Goal: Transaction & Acquisition: Purchase product/service

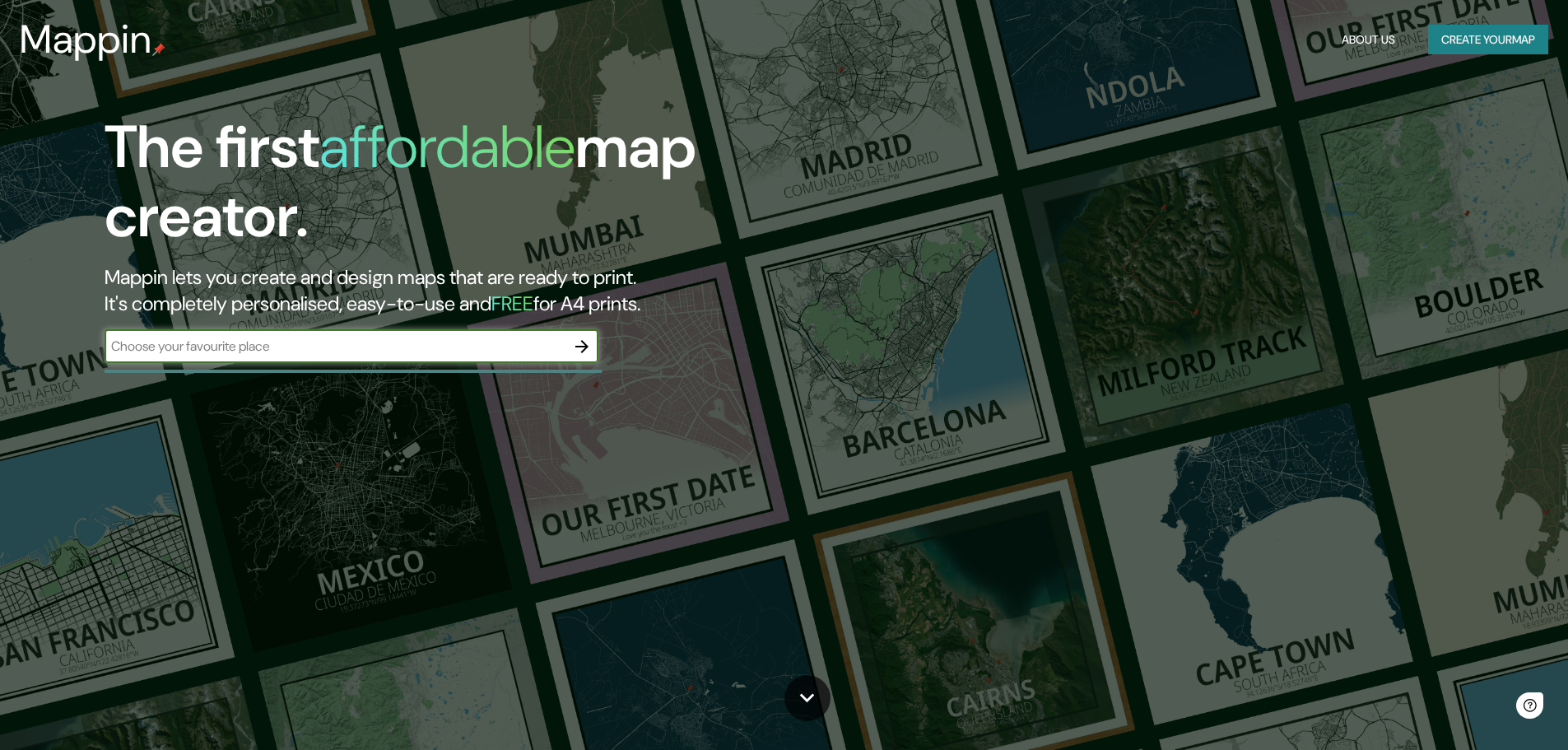
click at [380, 356] on div "​" at bounding box center [352, 346] width 494 height 33
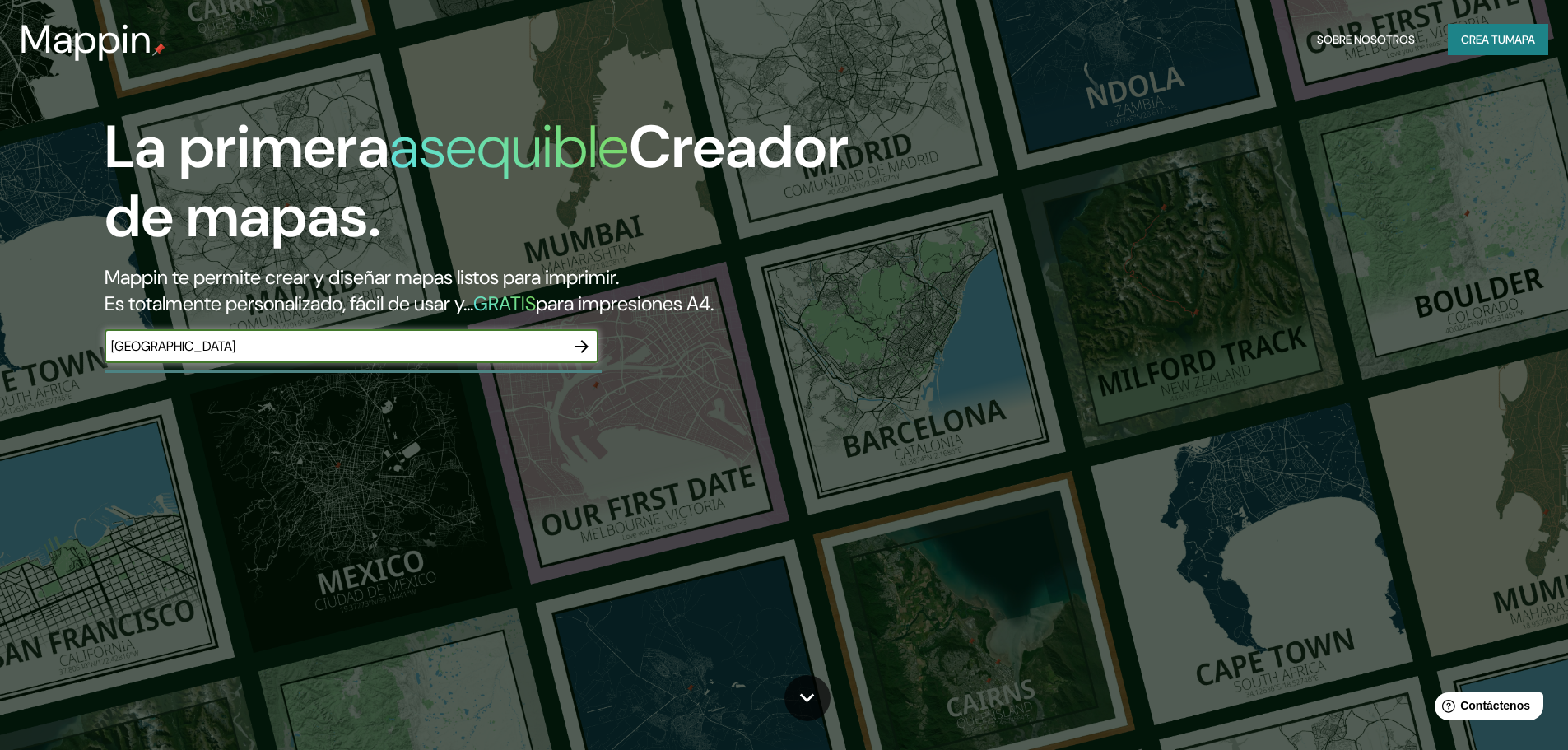
type input "[GEOGRAPHIC_DATA]"
click at [588, 346] on icon "button" at bounding box center [582, 346] width 13 height 13
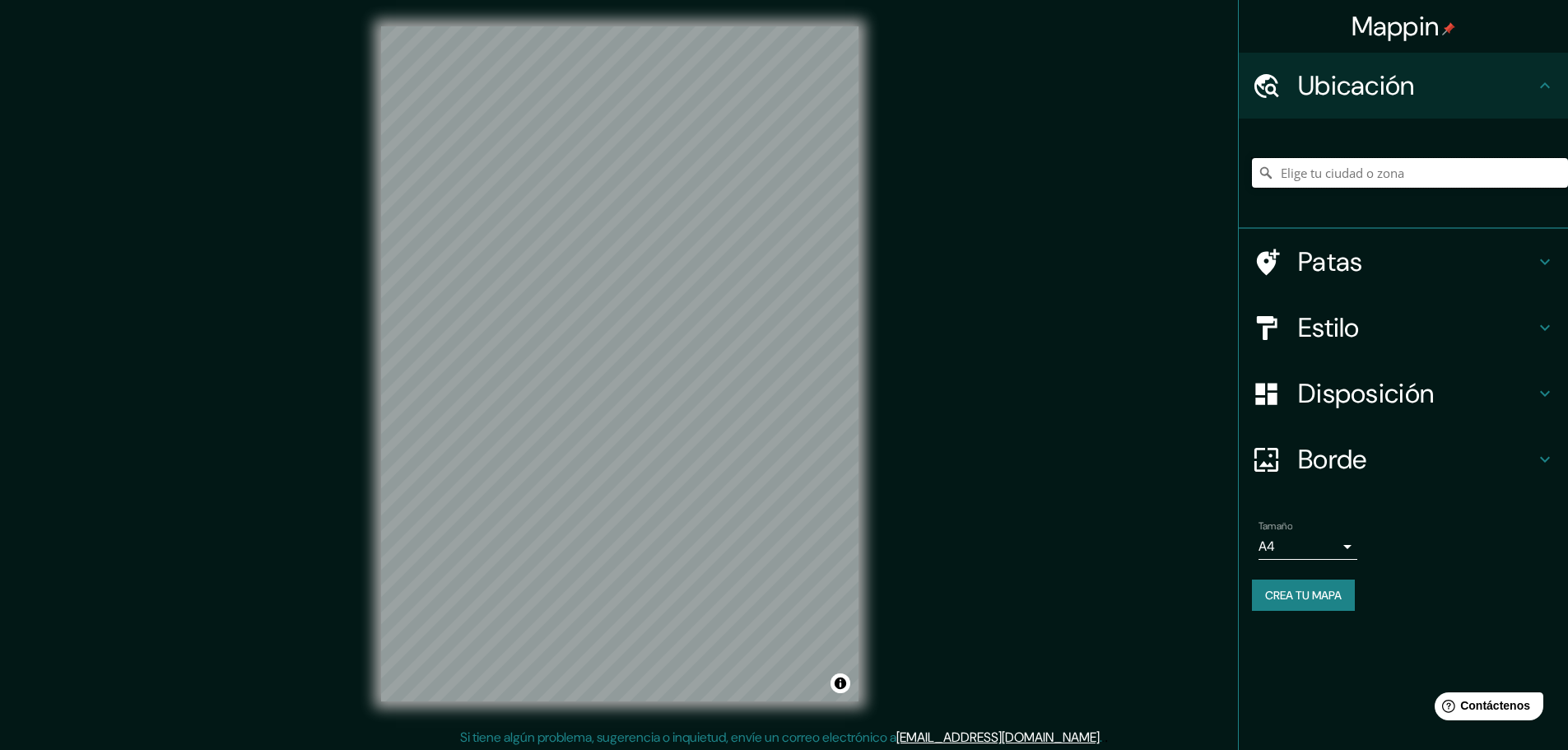
click at [1349, 174] on input "Elige tu ciudad o zona" at bounding box center [1409, 173] width 316 height 30
type input "[GEOGRAPHIC_DATA], [GEOGRAPHIC_DATA], [GEOGRAPHIC_DATA]"
click at [1339, 253] on font "Patas" at bounding box center [1331, 261] width 65 height 35
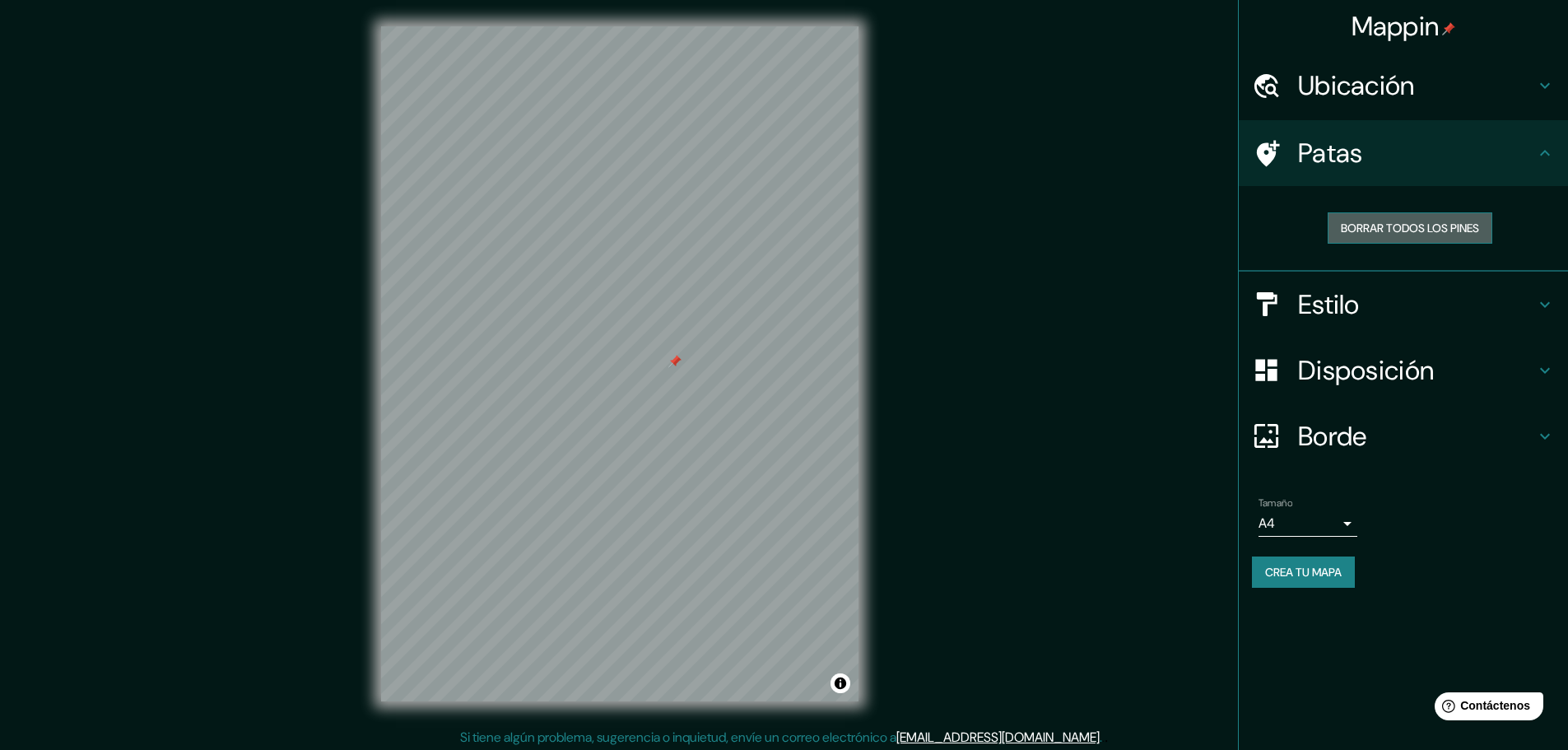
click at [1401, 221] on font "Borrar todos los pines" at bounding box center [1410, 229] width 138 height 15
click at [1392, 158] on h4 "Patas" at bounding box center [1417, 153] width 237 height 33
click at [1372, 319] on h4 "Estilo" at bounding box center [1417, 304] width 237 height 33
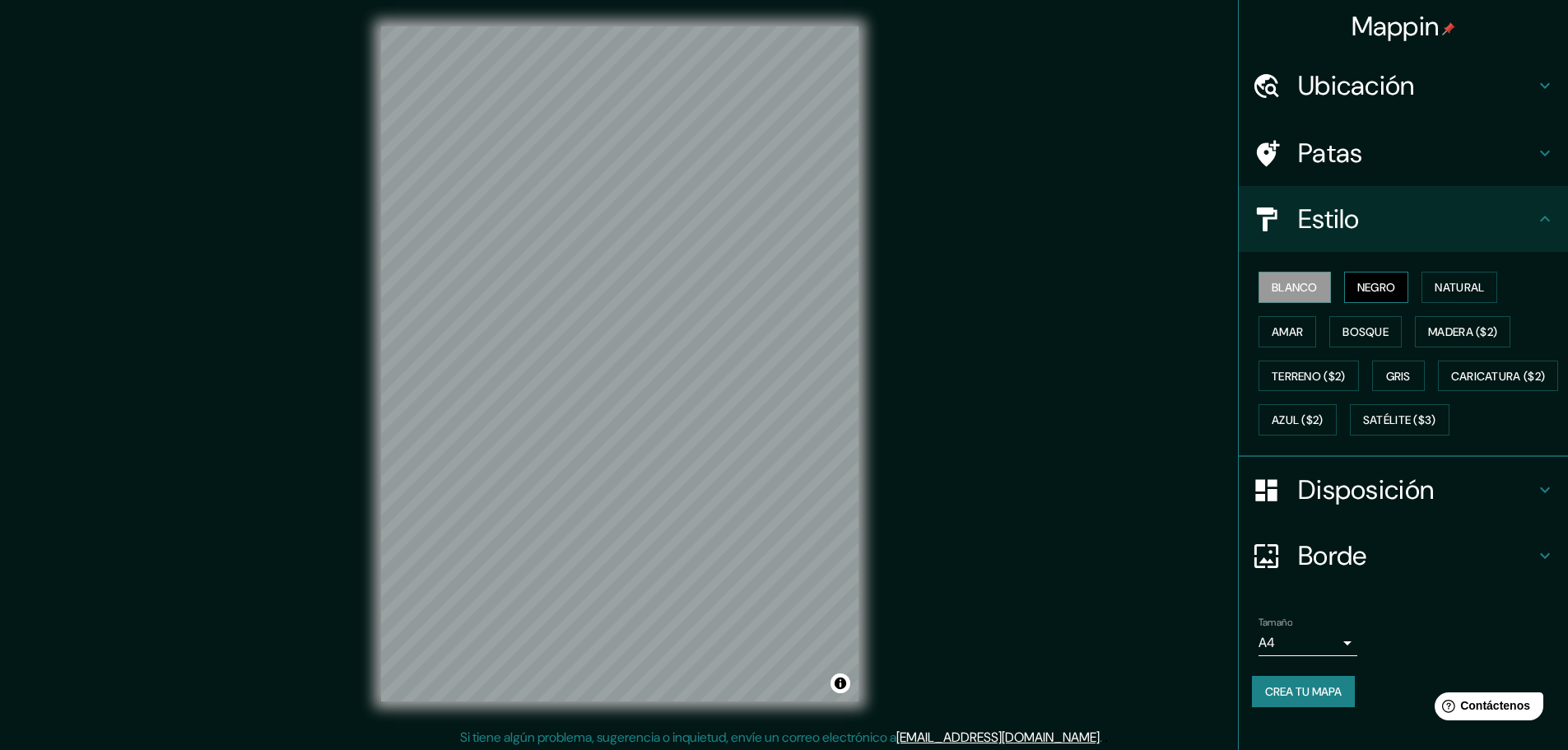
click at [1384, 296] on font "Negro" at bounding box center [1376, 287] width 38 height 21
click at [1487, 284] on button "Natural" at bounding box center [1459, 287] width 76 height 32
click at [1276, 336] on font "Amar" at bounding box center [1288, 332] width 32 height 15
click at [1350, 340] on font "Bosque" at bounding box center [1365, 331] width 46 height 21
click at [1466, 323] on font "Madera ($2)" at bounding box center [1463, 331] width 69 height 21
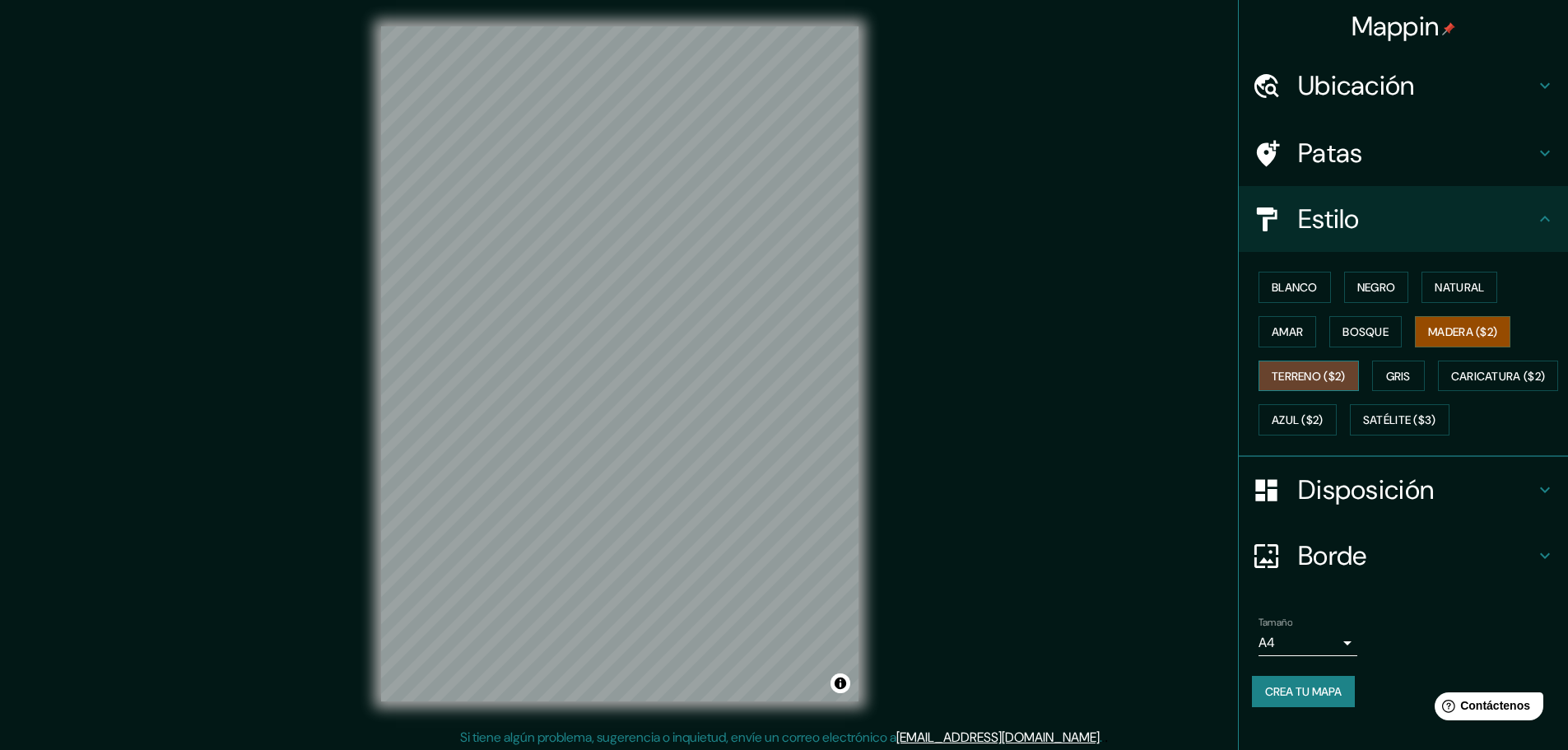
click at [1285, 369] on font "Terreno ($2)" at bounding box center [1309, 376] width 74 height 15
click at [1391, 382] on font "Gris" at bounding box center [1398, 376] width 24 height 15
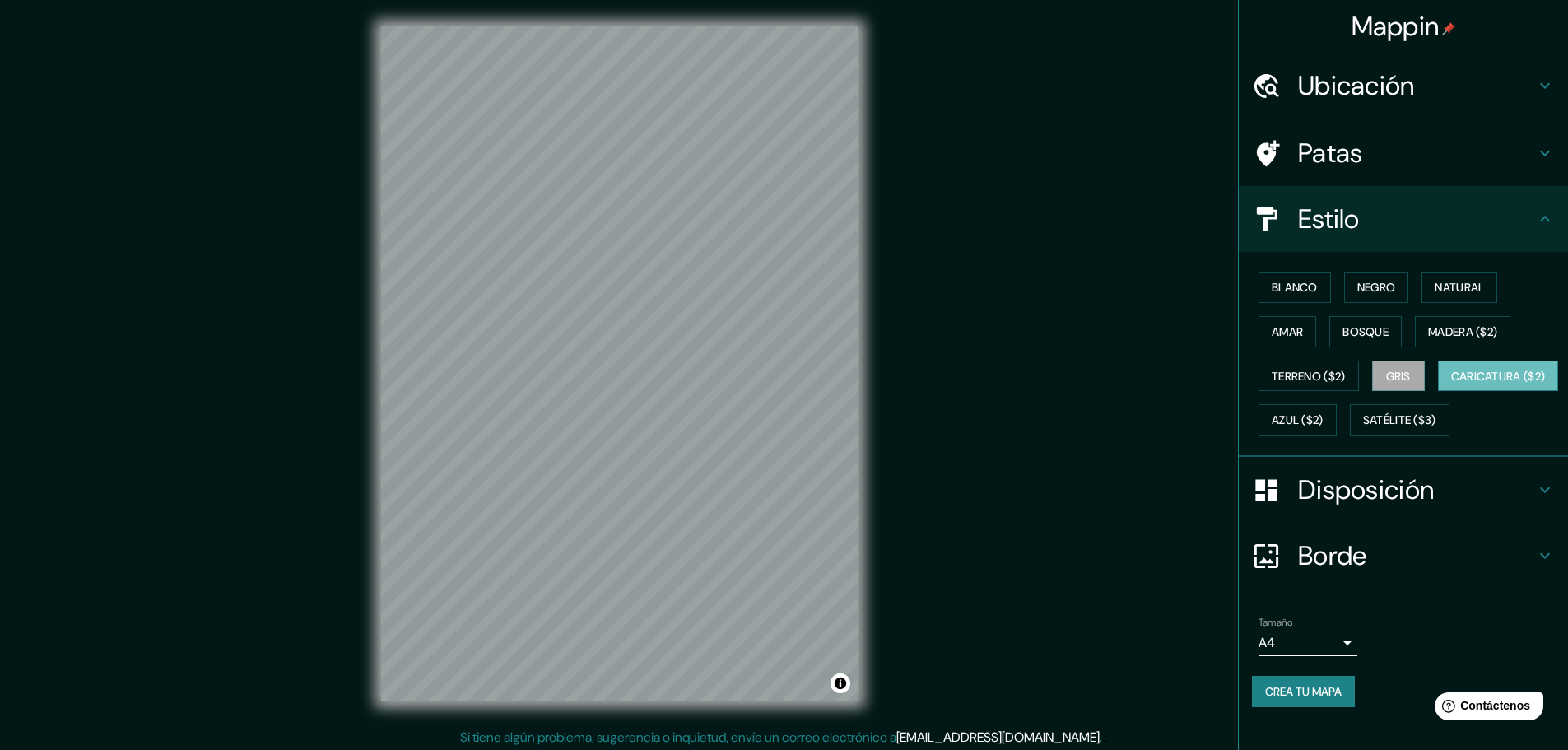
click at [1451, 387] on font "Caricatura ($2)" at bounding box center [1498, 376] width 94 height 21
click at [1324, 418] on font "Azul ($2)" at bounding box center [1298, 421] width 52 height 15
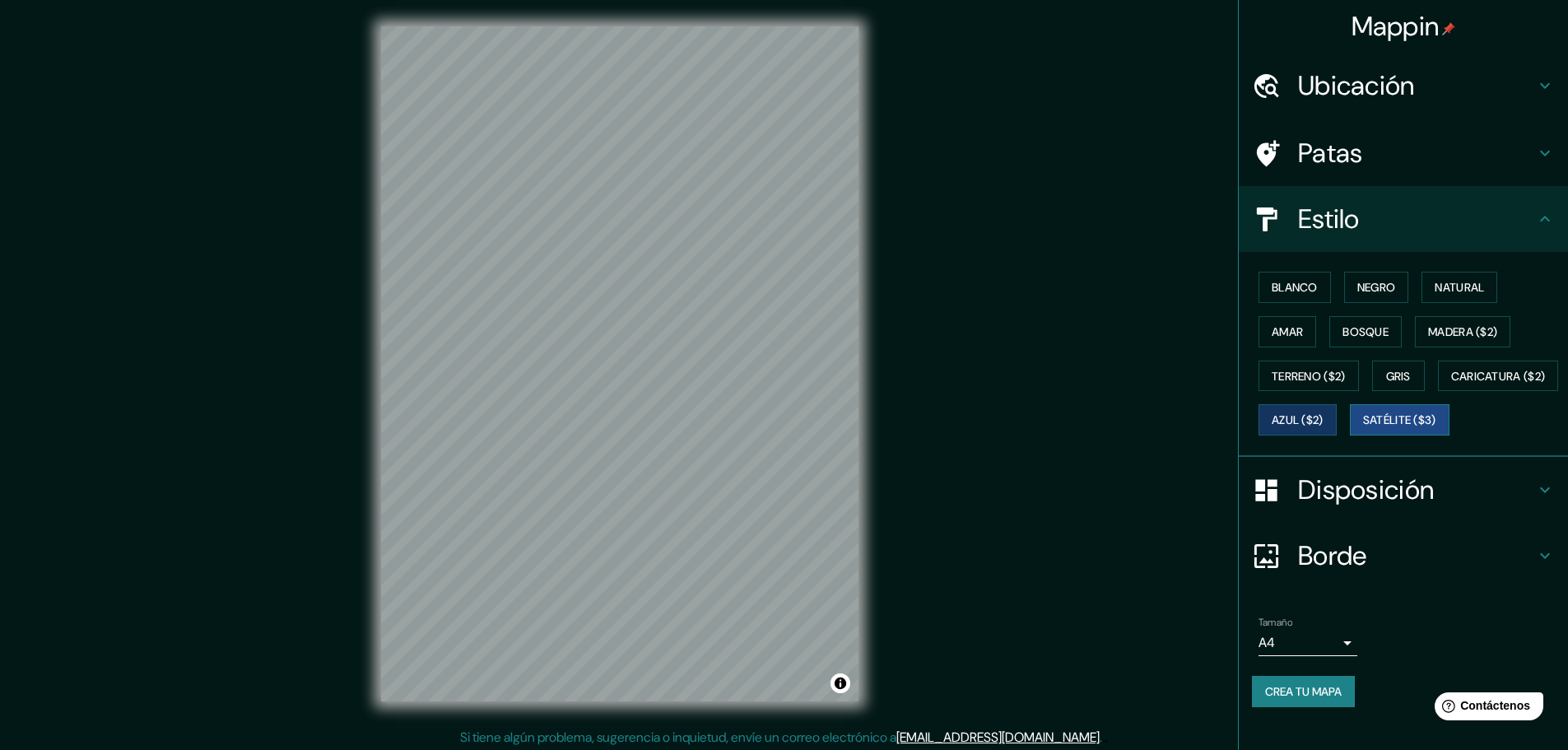
click at [1363, 428] on font "Satélite ($3)" at bounding box center [1399, 421] width 74 height 15
click at [1324, 410] on font "Azul ($2)" at bounding box center [1298, 420] width 52 height 21
click at [1502, 507] on h4 "Disposición" at bounding box center [1417, 489] width 237 height 33
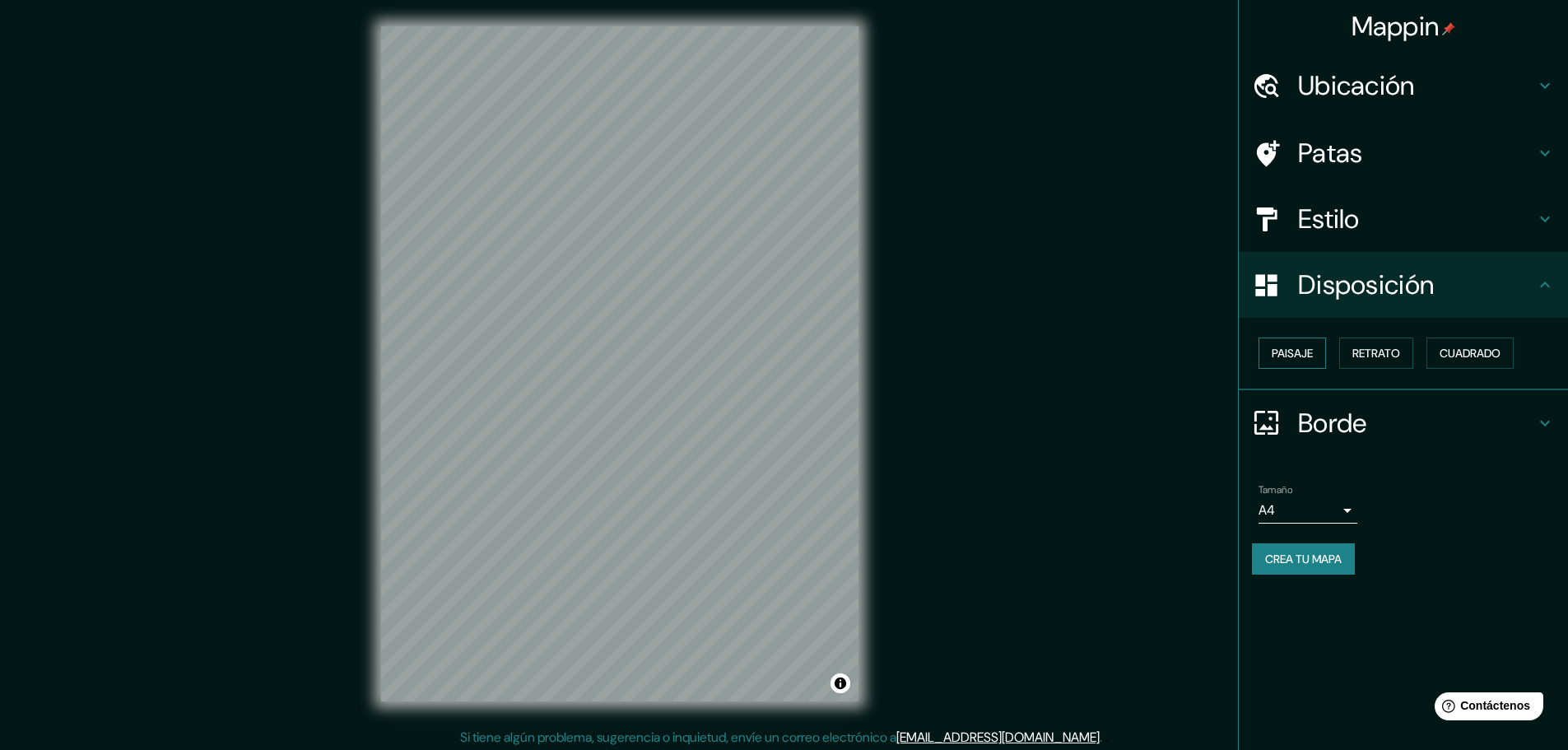
click at [1288, 351] on font "Paisaje" at bounding box center [1293, 354] width 41 height 15
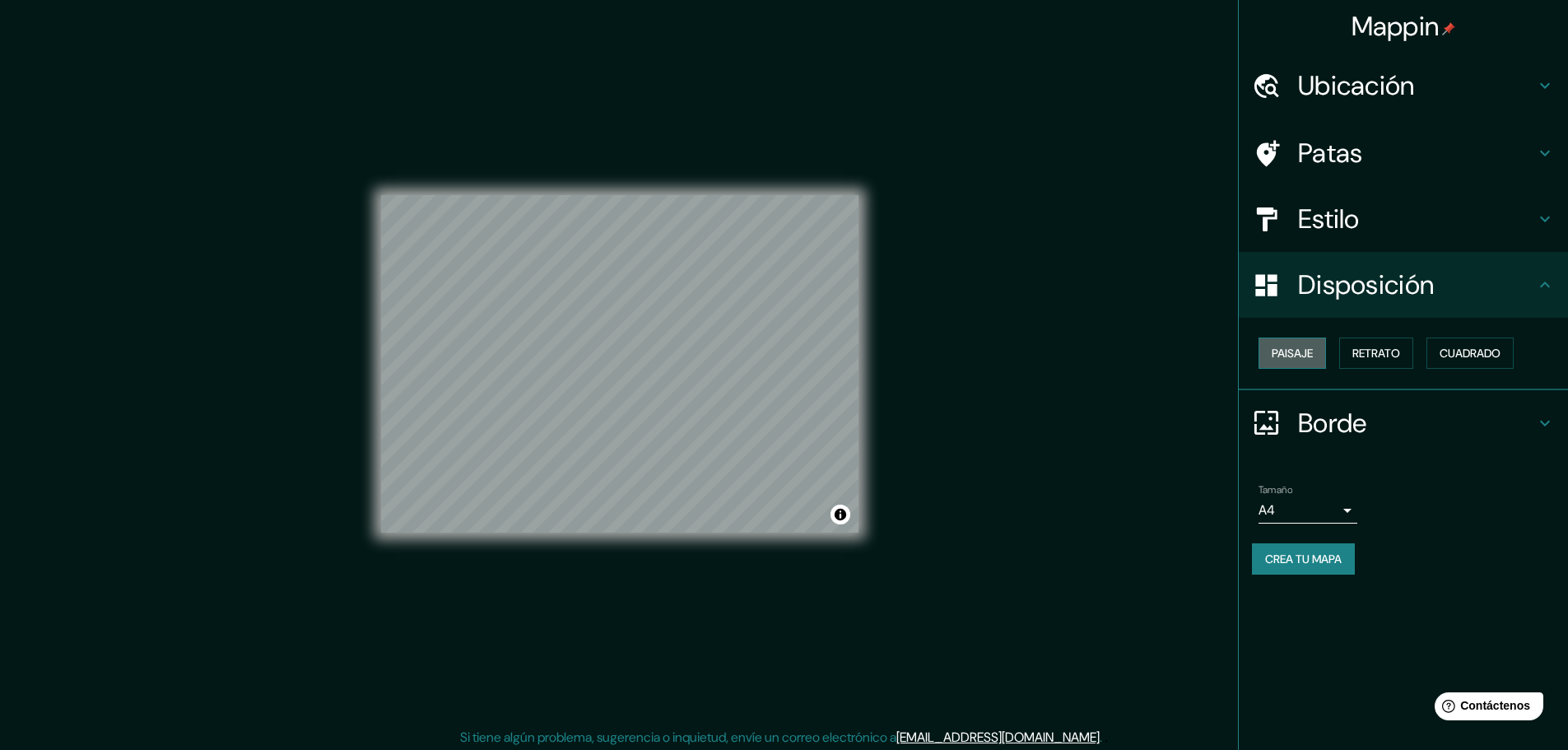
click at [1288, 350] on font "Paisaje" at bounding box center [1293, 354] width 41 height 15
click at [1400, 347] on font "Retrato" at bounding box center [1376, 354] width 48 height 15
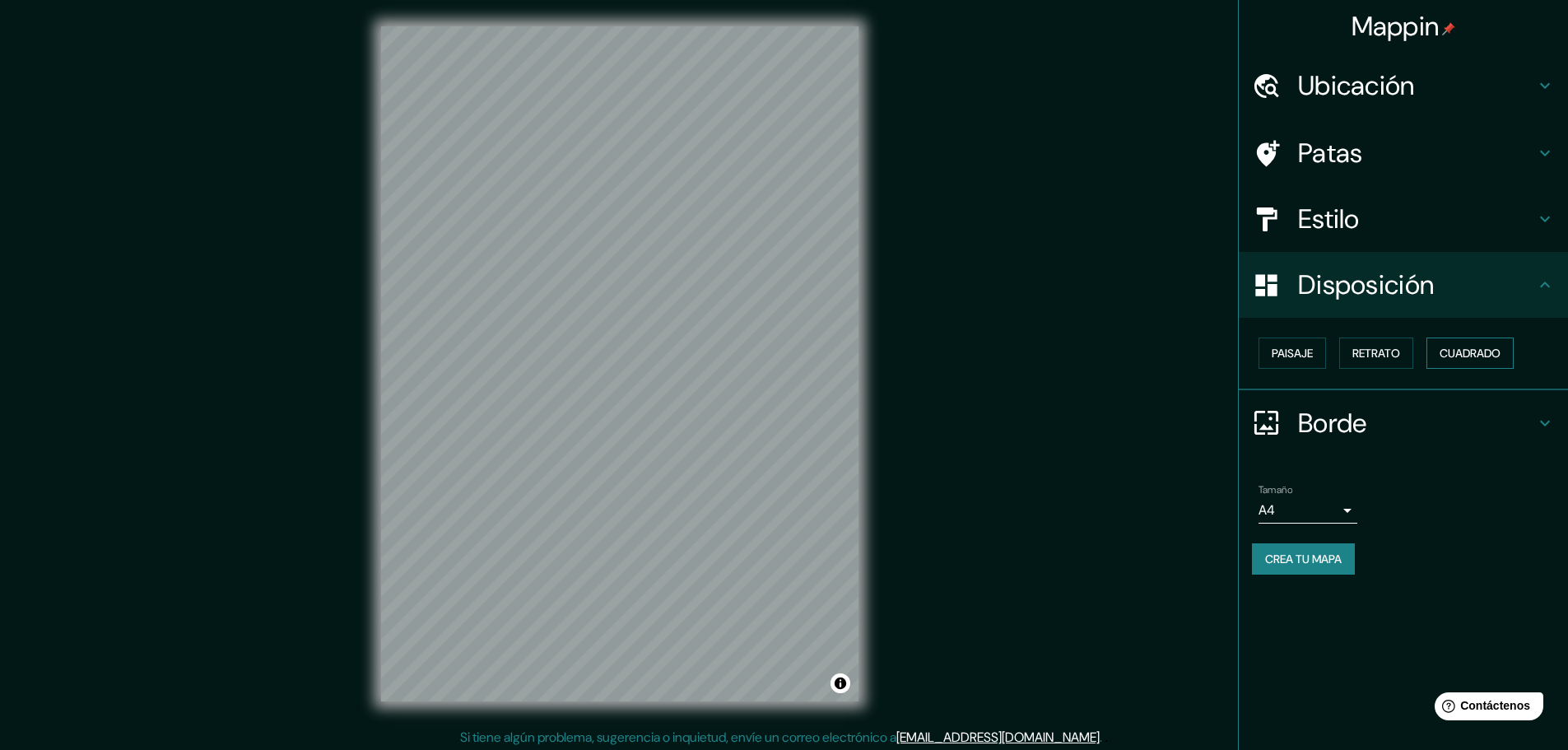
click at [1454, 349] on font "Cuadrado" at bounding box center [1470, 354] width 61 height 15
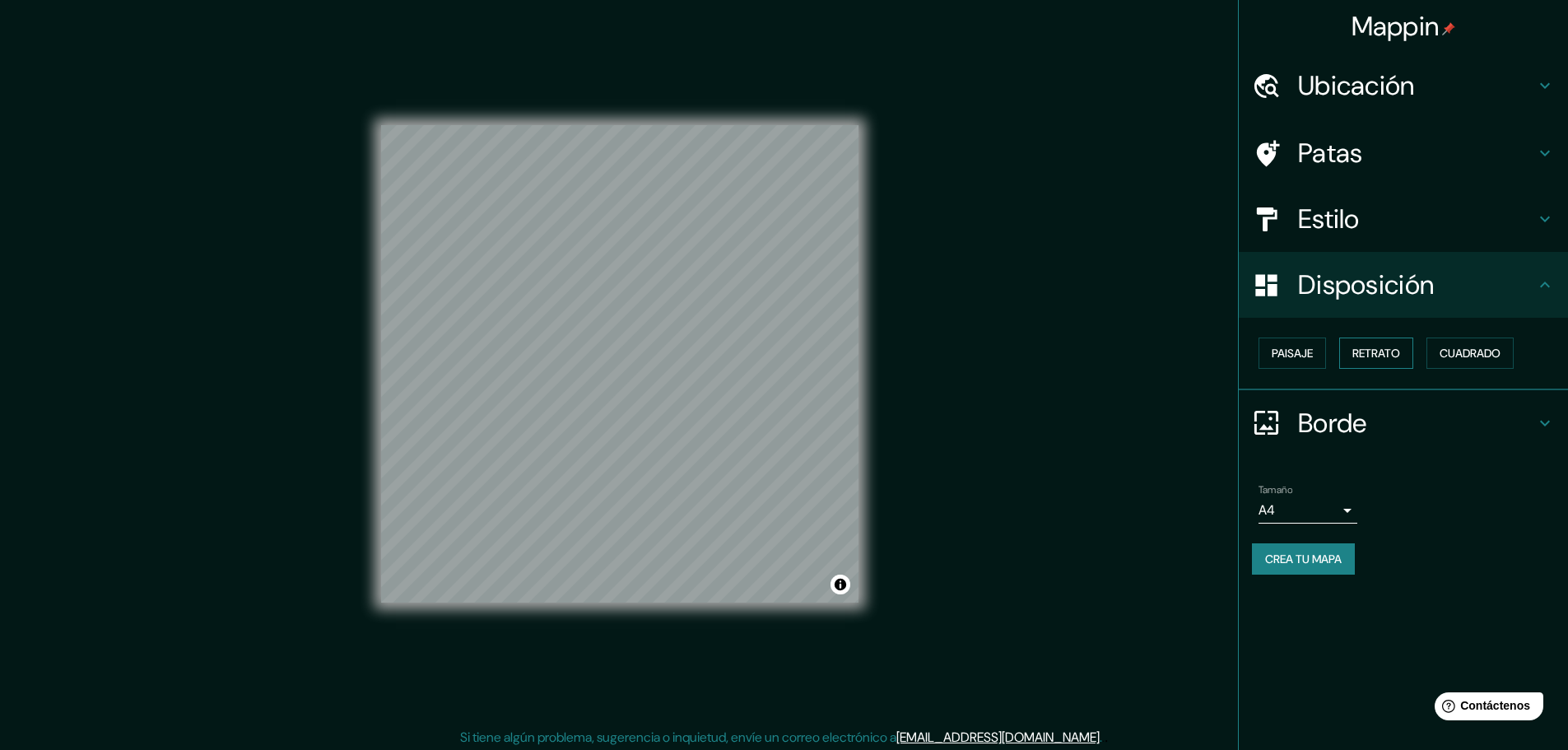
click at [1400, 356] on font "Retrato" at bounding box center [1376, 354] width 48 height 15
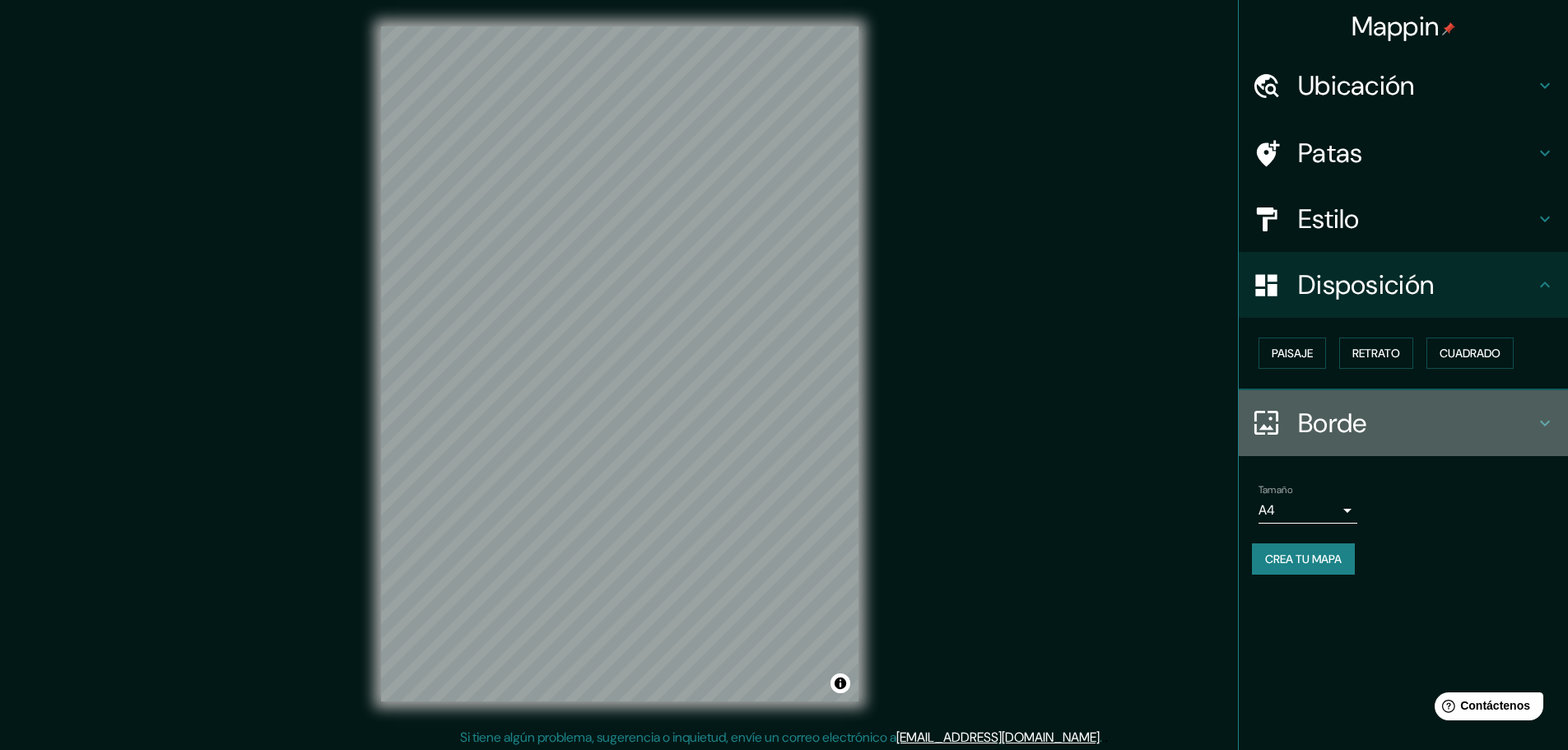
click at [1348, 426] on font "Borde" at bounding box center [1333, 423] width 69 height 35
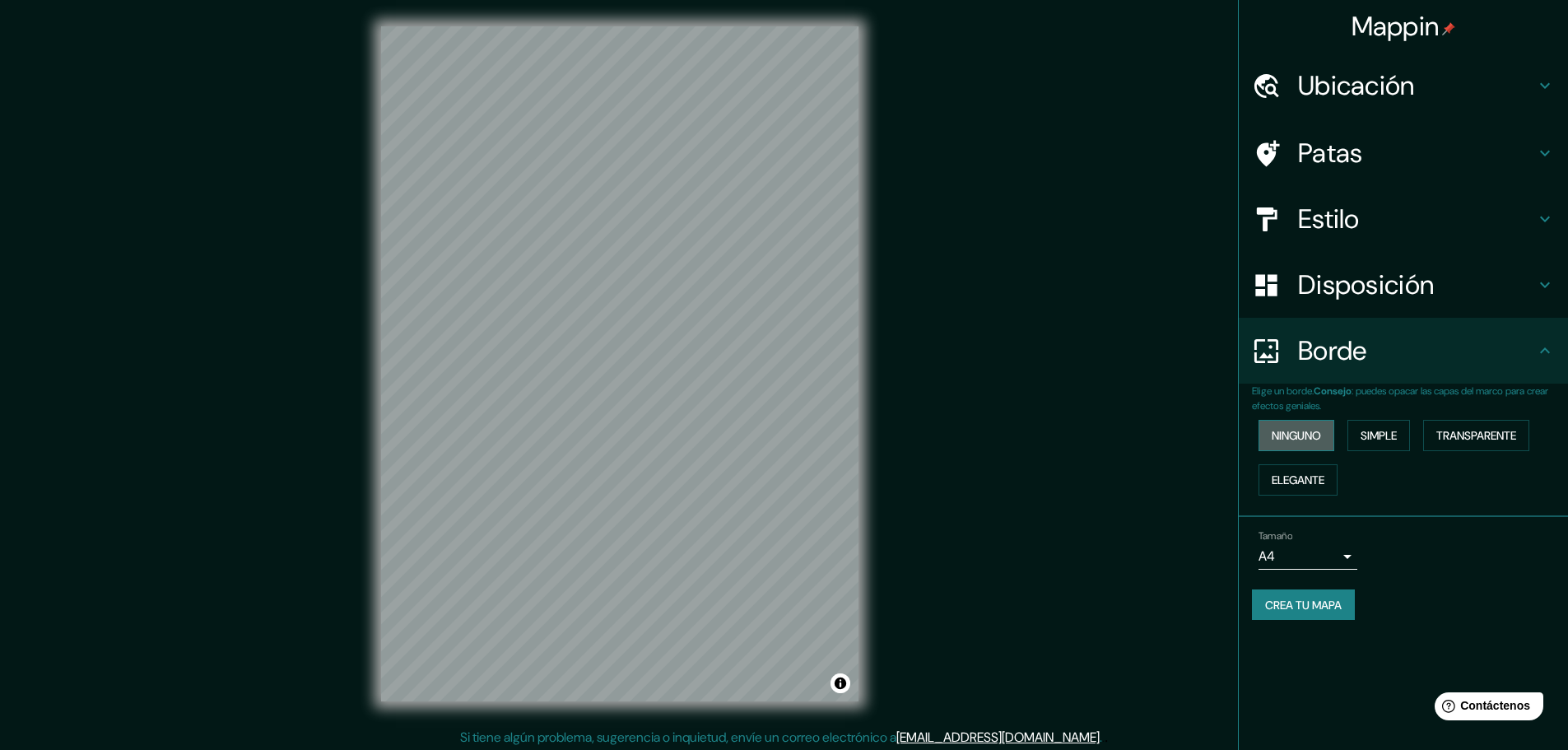
click at [1308, 448] on button "Ninguno" at bounding box center [1296, 436] width 76 height 32
click at [1365, 434] on font "Simple" at bounding box center [1379, 436] width 36 height 15
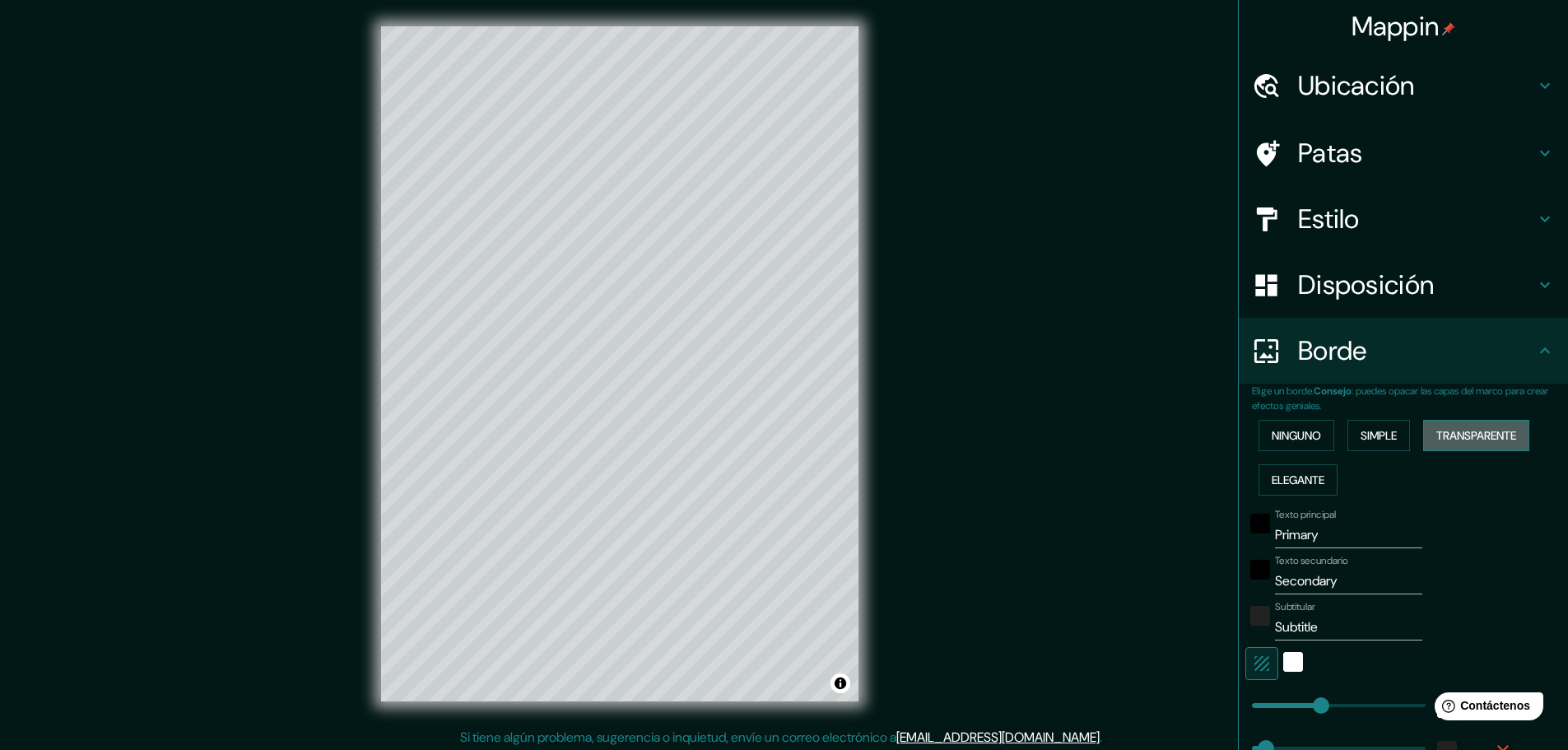
click at [1478, 435] on font "Transparente" at bounding box center [1477, 436] width 80 height 15
click at [1272, 445] on font "Ninguno" at bounding box center [1297, 435] width 49 height 21
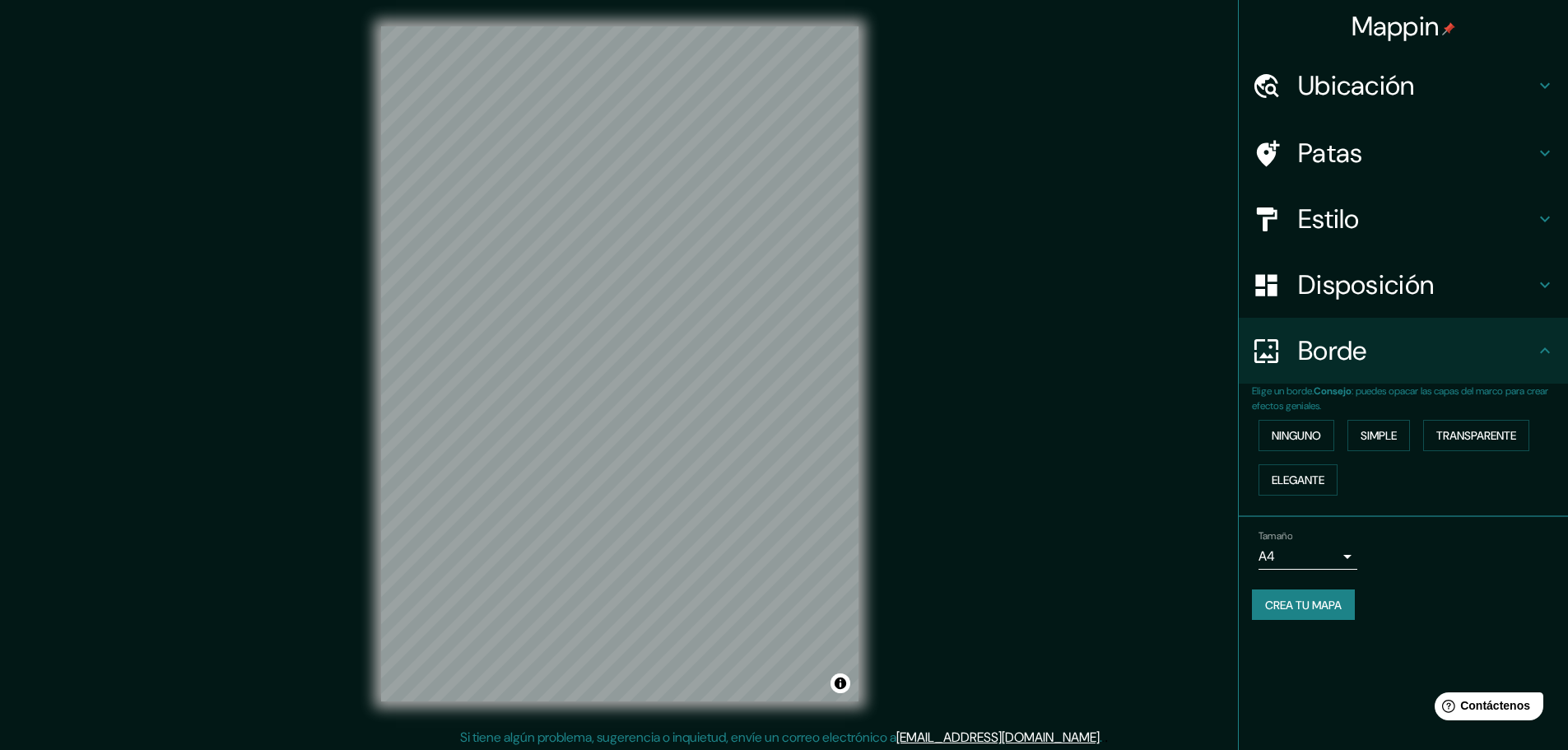
click at [1350, 551] on body "Mappin Ubicación [GEOGRAPHIC_DATA], [GEOGRAPHIC_DATA], [GEOGRAPHIC_DATA] [GEOGR…" at bounding box center [784, 375] width 1568 height 750
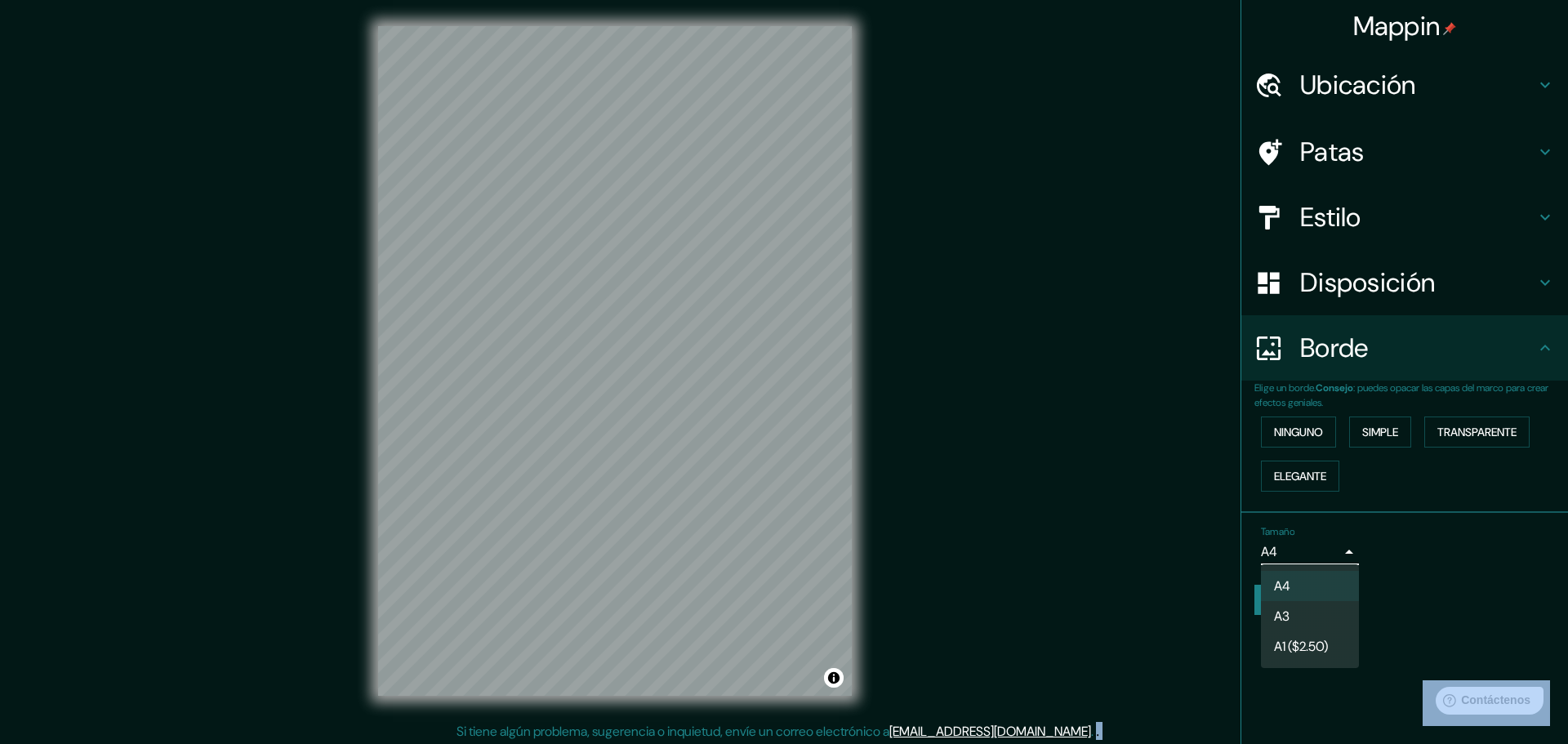
click at [1339, 547] on div at bounding box center [784, 372] width 1568 height 744
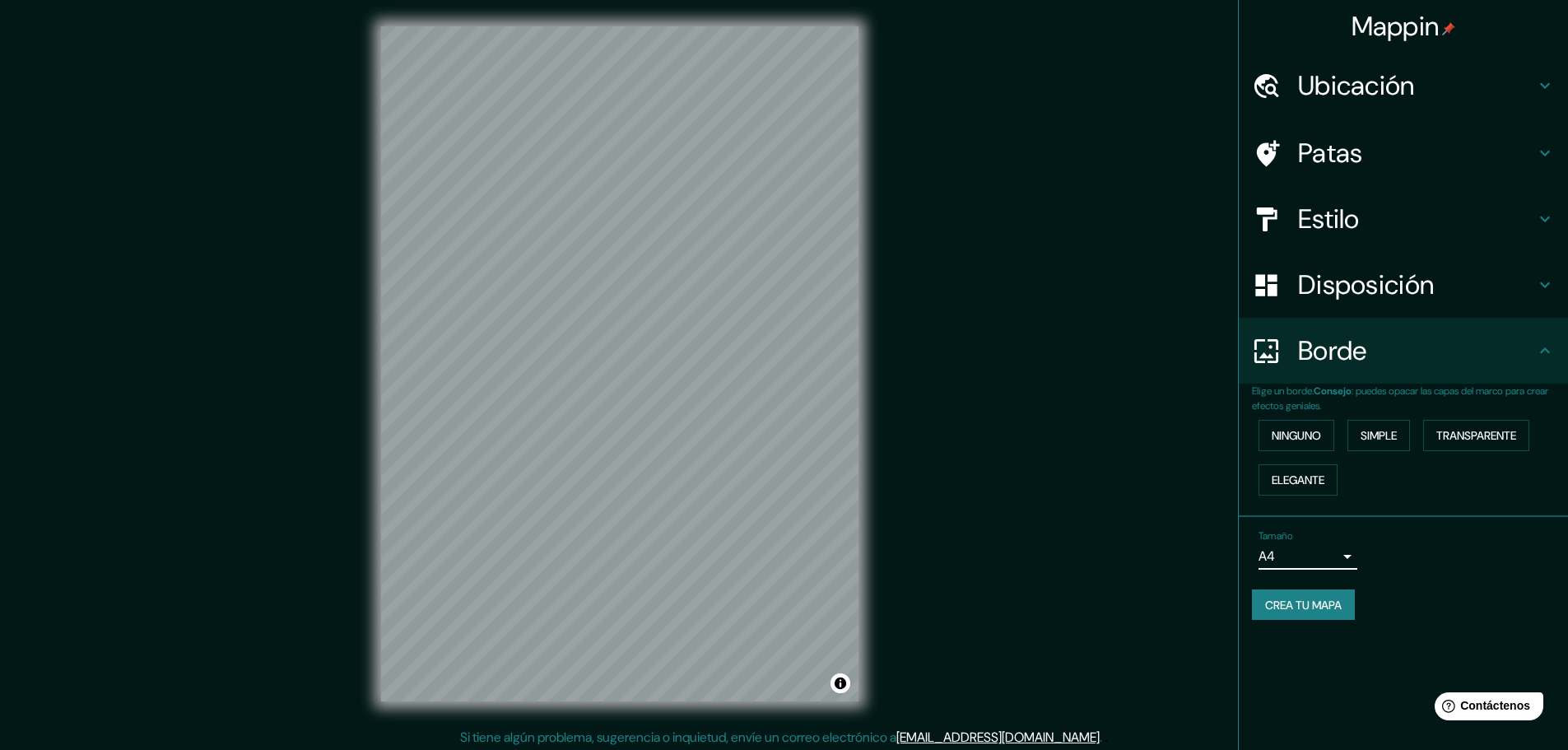
click at [1493, 566] on div "Tamaño A4 single" at bounding box center [1403, 549] width 303 height 52
click at [1122, 401] on div "Mappin Ubicación [GEOGRAPHIC_DATA], [GEOGRAPHIC_DATA], [GEOGRAPHIC_DATA] [GEOGR…" at bounding box center [784, 377] width 1568 height 754
click at [992, 364] on div "Mappin Ubicación [GEOGRAPHIC_DATA], [GEOGRAPHIC_DATA], [GEOGRAPHIC_DATA] [GEOGR…" at bounding box center [784, 377] width 1568 height 754
click at [1439, 284] on h4 "Disposición" at bounding box center [1417, 285] width 237 height 33
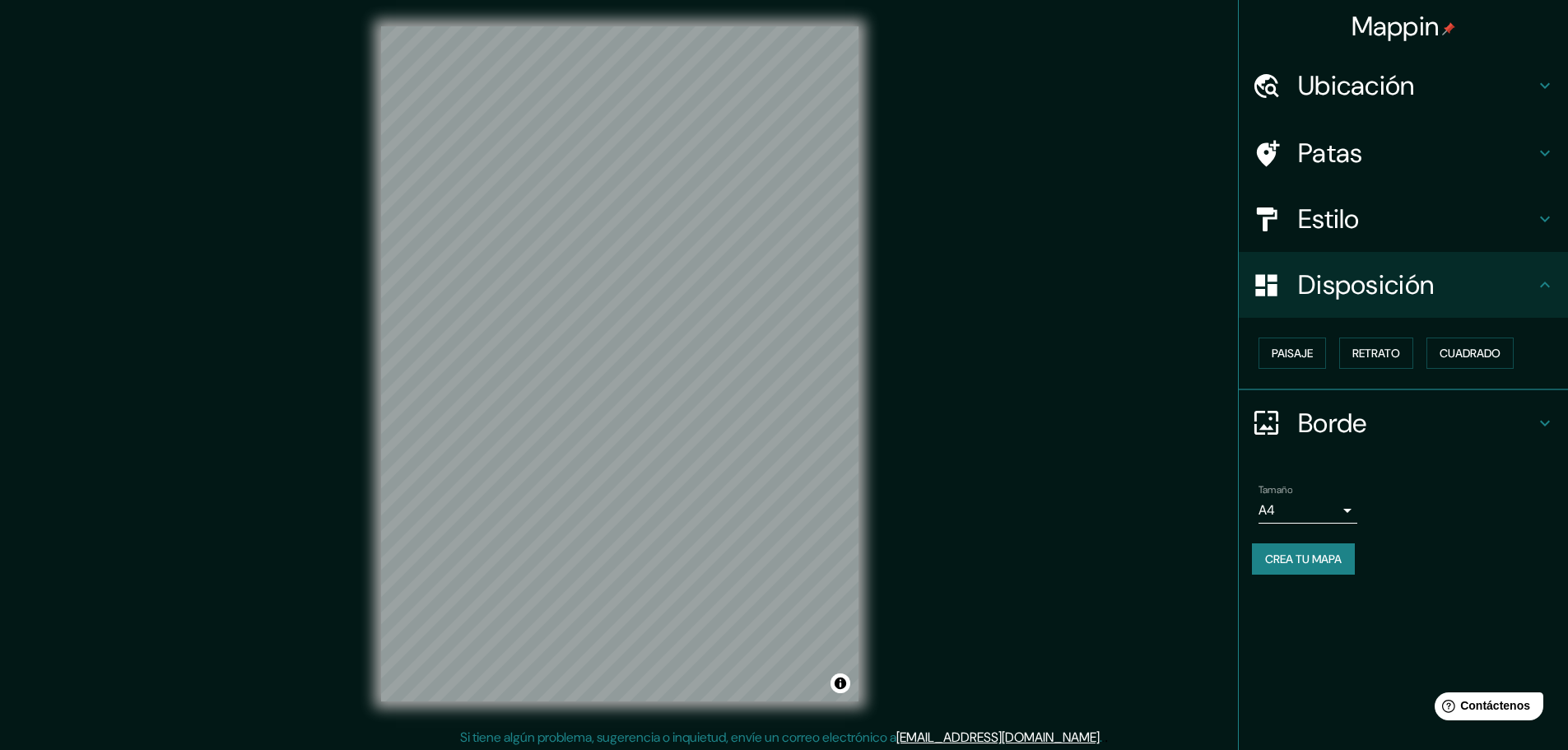
click at [1468, 249] on div "Estilo" at bounding box center [1403, 218] width 329 height 66
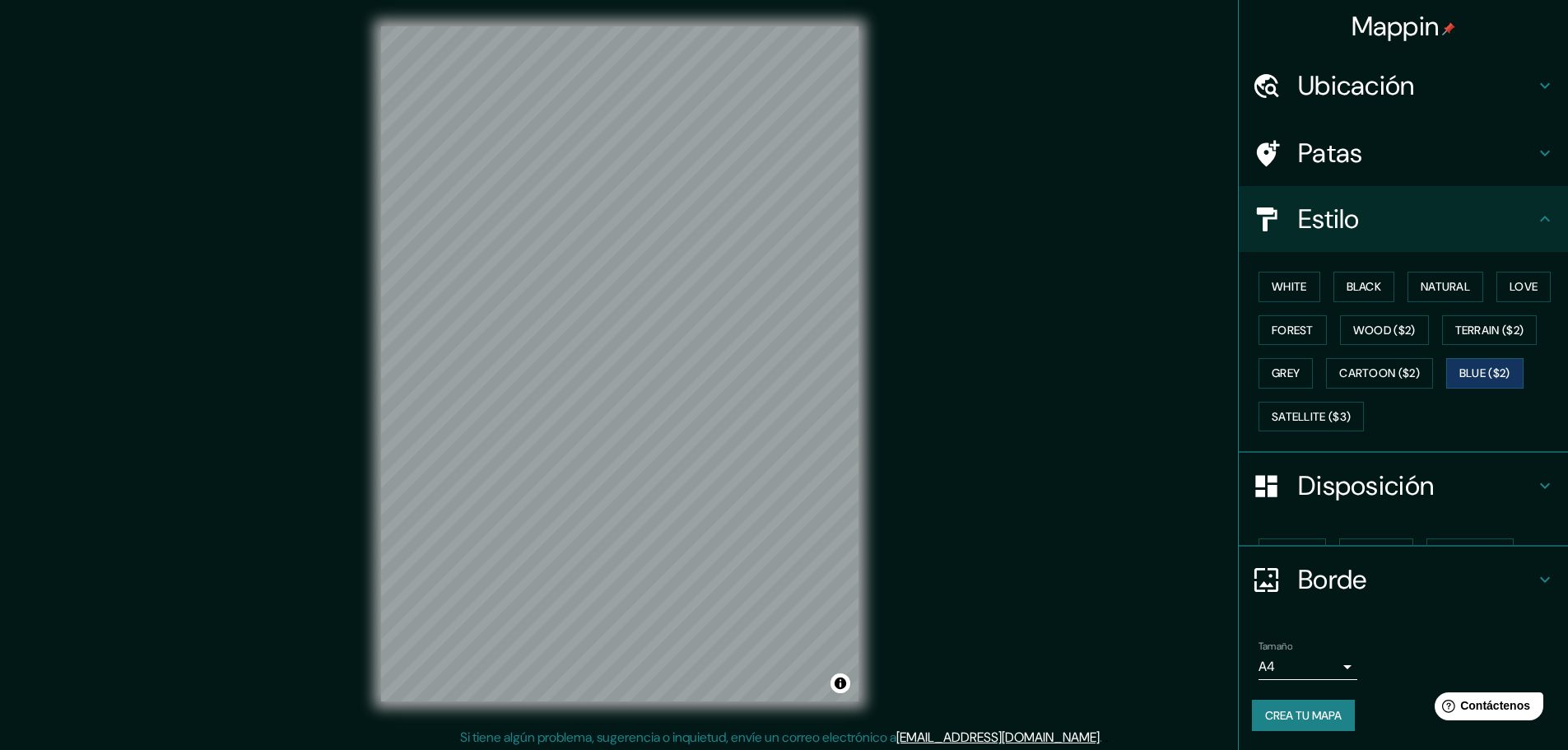
click at [1477, 229] on h4 "Estilo" at bounding box center [1417, 218] width 237 height 33
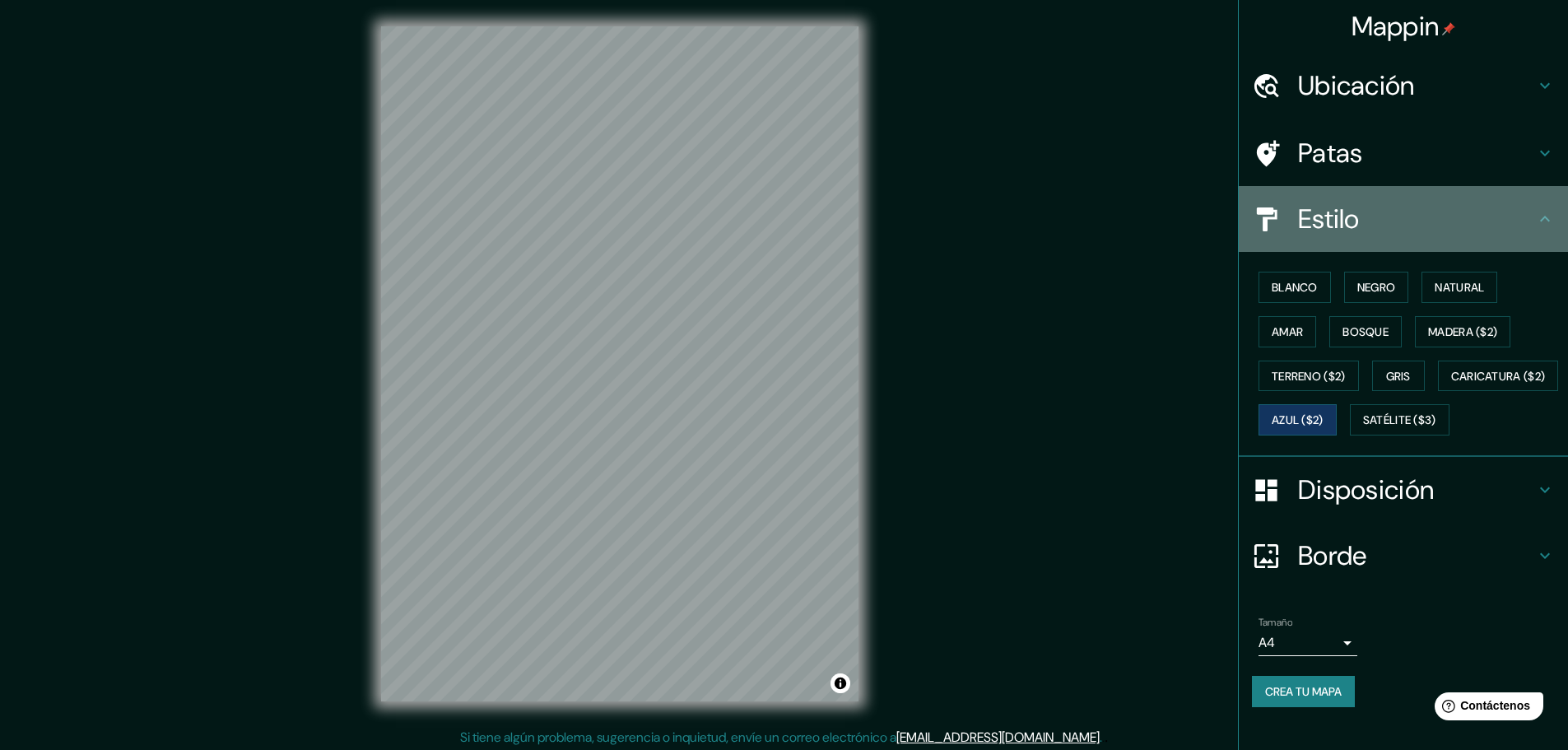
click at [1486, 215] on h4 "Estilo" at bounding box center [1417, 218] width 237 height 33
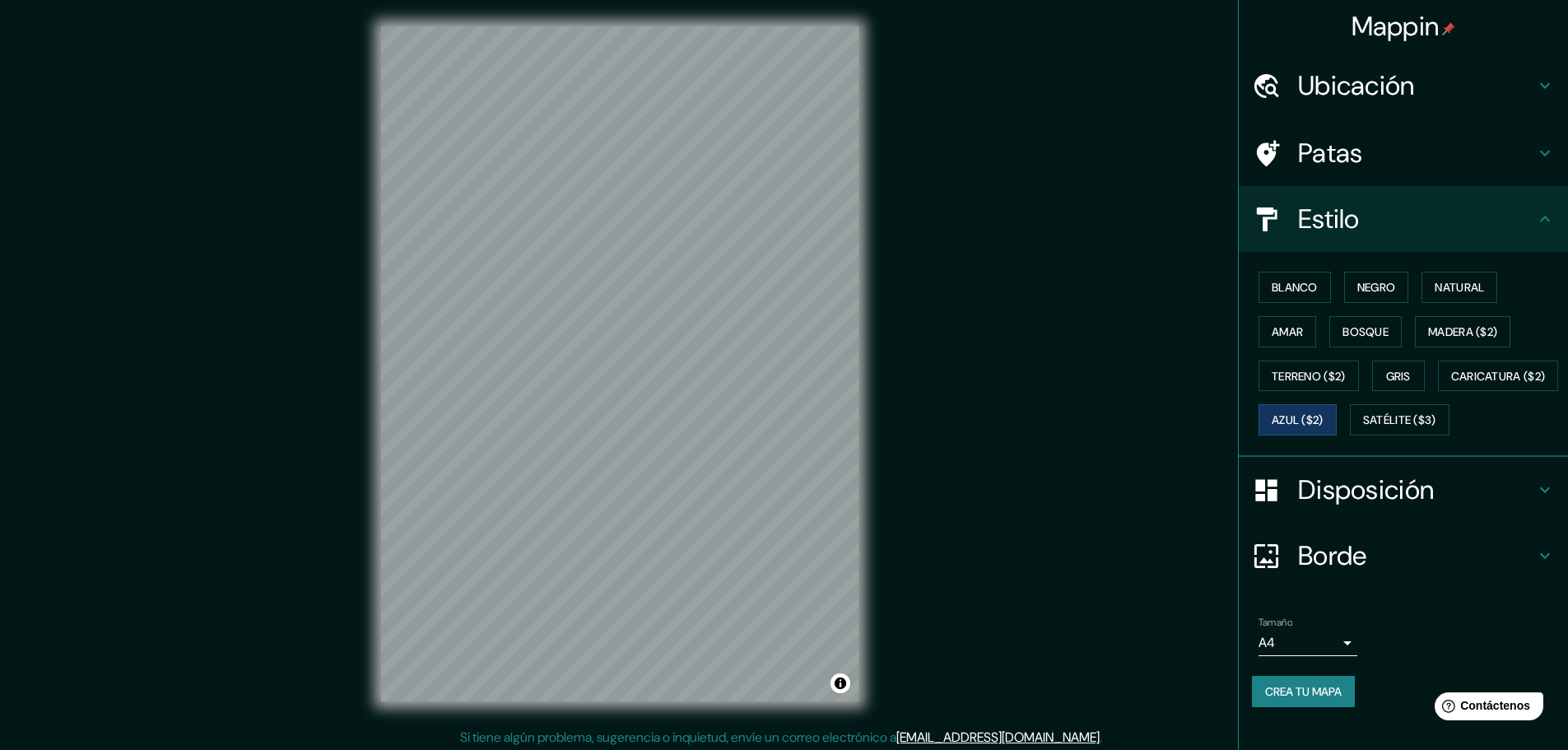
click at [1499, 89] on h4 "Ubicación" at bounding box center [1417, 85] width 237 height 33
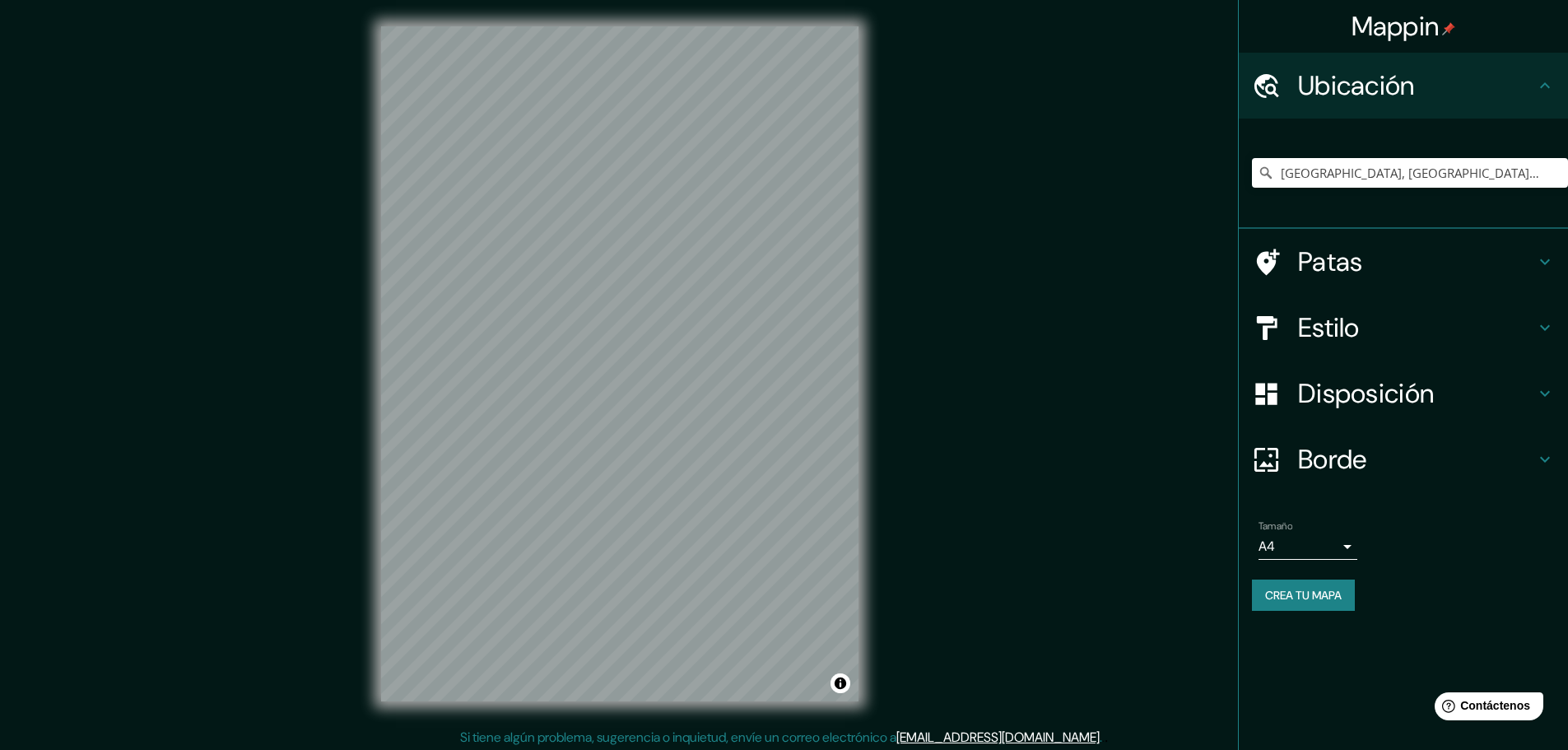
click at [1499, 89] on h4 "Ubicación" at bounding box center [1417, 85] width 237 height 33
click at [1339, 613] on div "Tamaño A4 single Crea tu mapa" at bounding box center [1403, 569] width 303 height 110
click at [1335, 599] on font "Crea tu mapa" at bounding box center [1303, 595] width 76 height 15
click at [1323, 603] on div "Crea tu mapa" at bounding box center [1403, 595] width 303 height 32
click at [1058, 549] on div "Mappin Ubicación [GEOGRAPHIC_DATA], [GEOGRAPHIC_DATA], [GEOGRAPHIC_DATA] [GEOGR…" at bounding box center [784, 377] width 1568 height 754
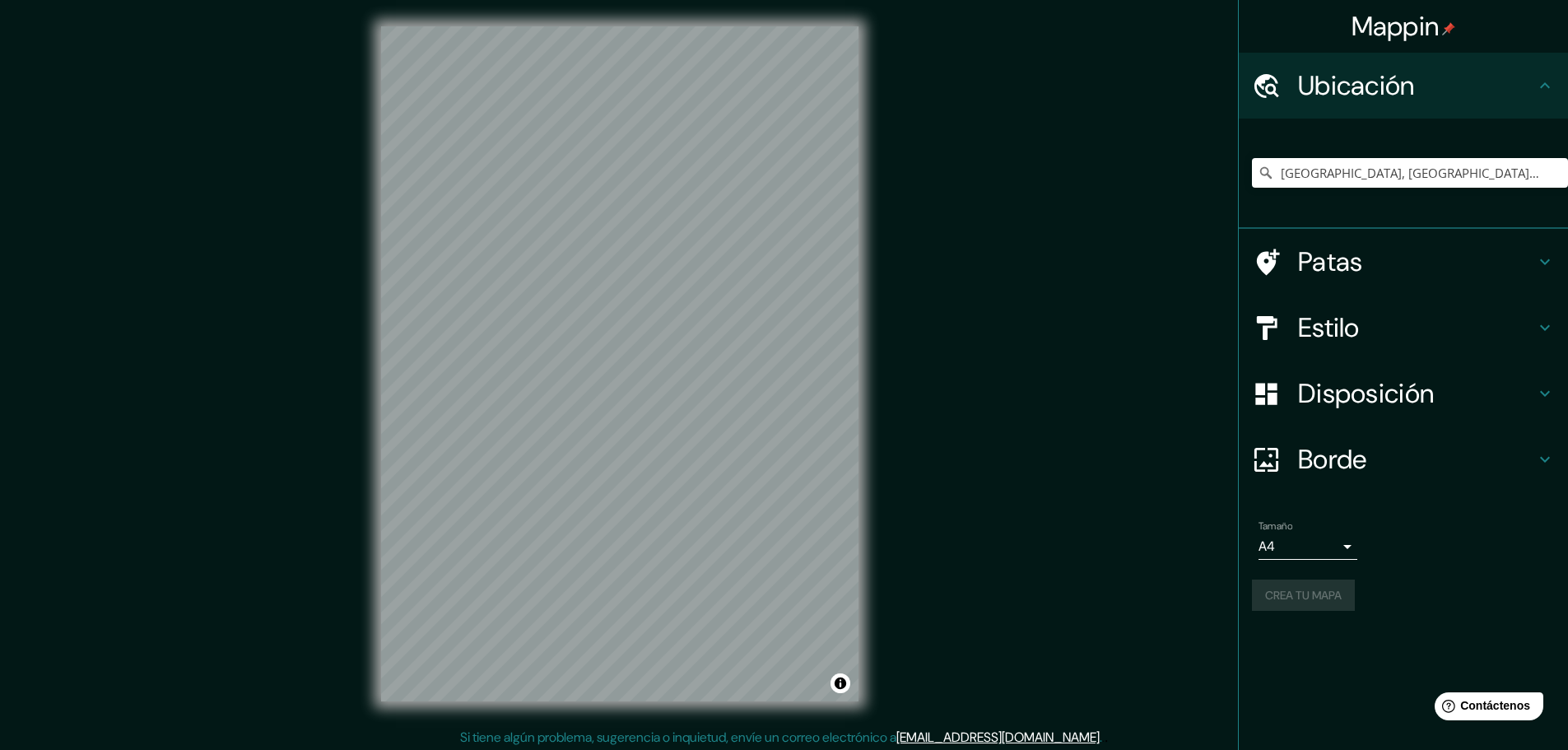
drag, startPoint x: 1306, startPoint y: 590, endPoint x: 1339, endPoint y: 547, distance: 54.2
click at [1306, 590] on div "Crea tu mapa" at bounding box center [1403, 595] width 303 height 32
click at [1340, 546] on body "Mappin Ubicación [GEOGRAPHIC_DATA], [GEOGRAPHIC_DATA], [GEOGRAPHIC_DATA] [GEOGR…" at bounding box center [784, 375] width 1568 height 750
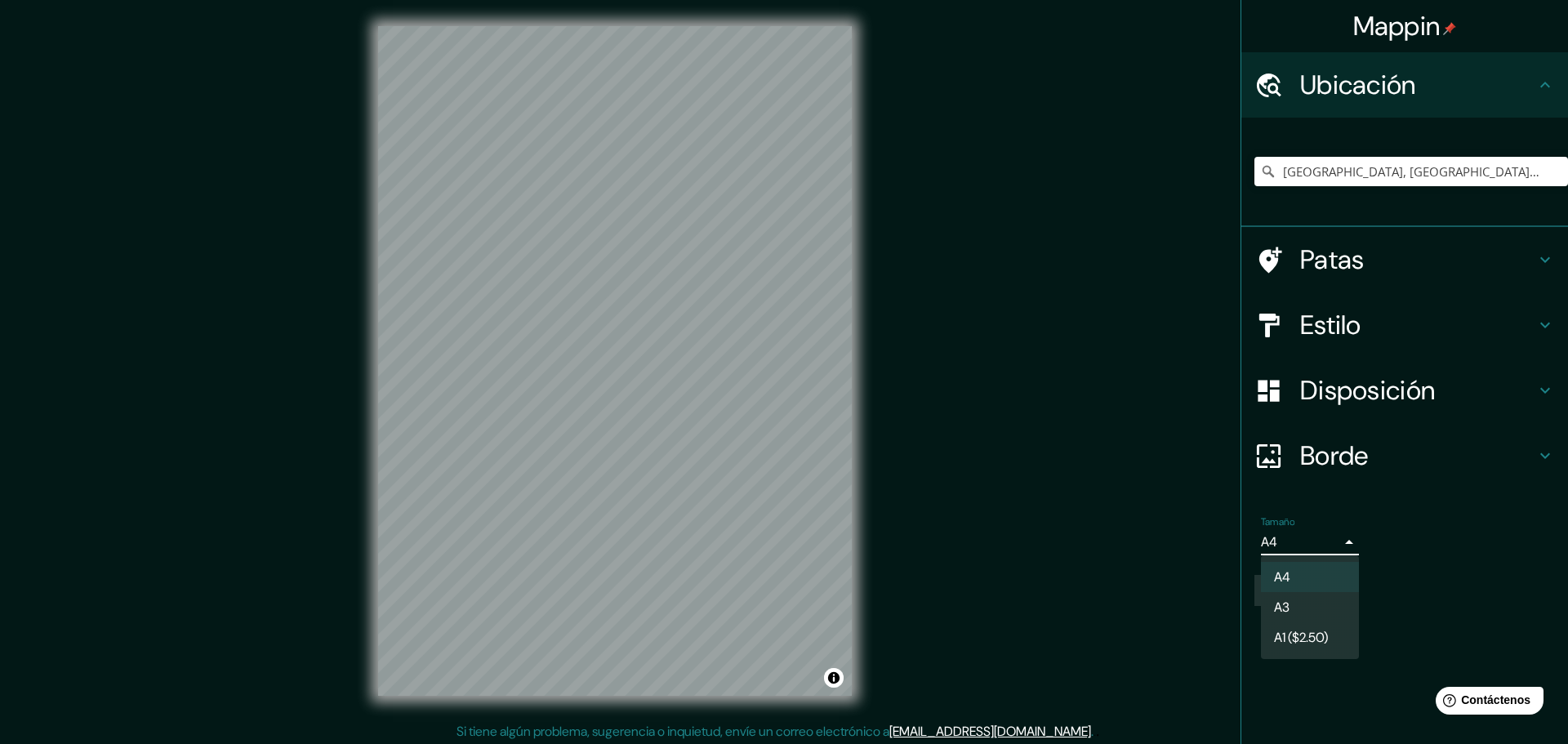
click at [1336, 577] on li "A4" at bounding box center [1311, 577] width 98 height 31
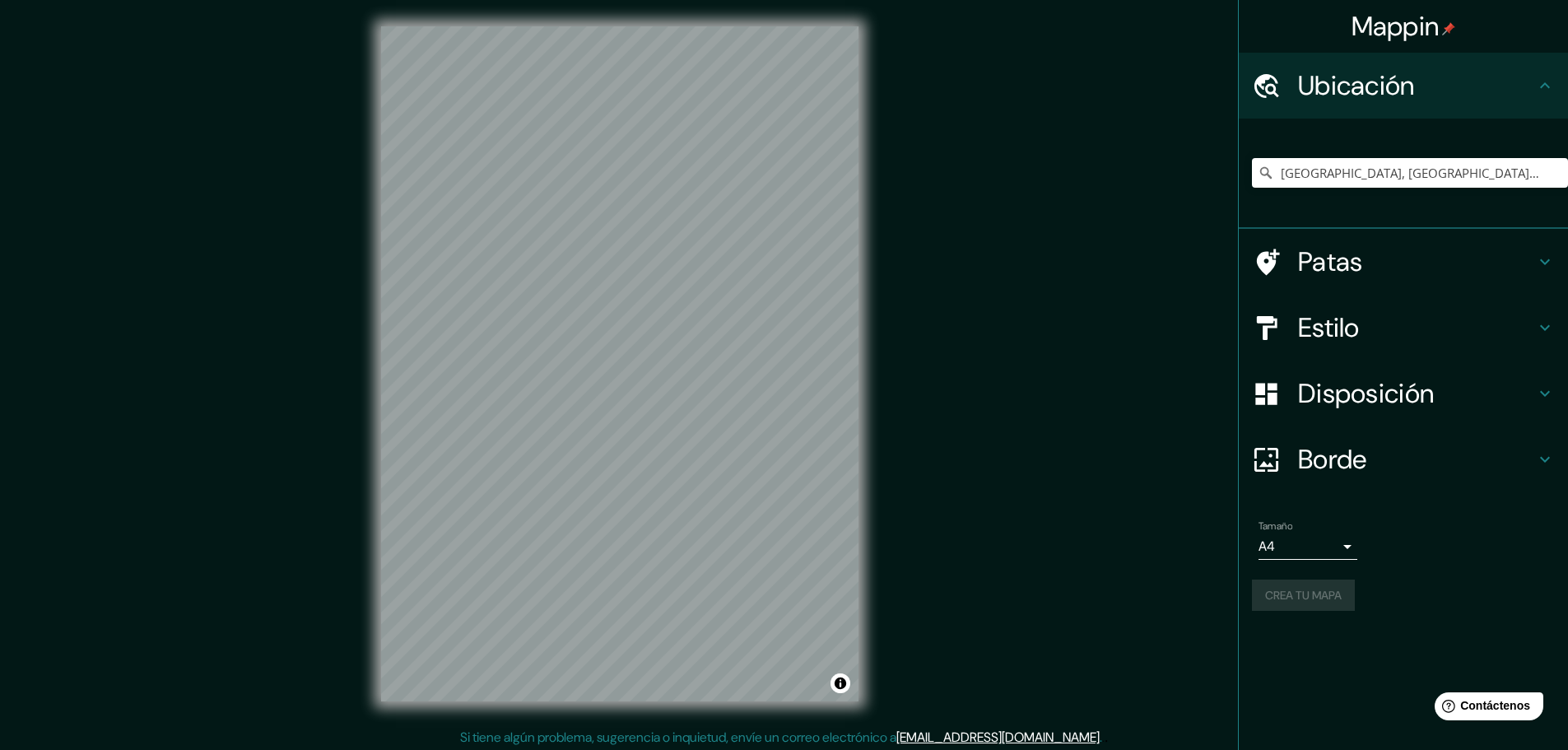
click at [1346, 599] on div "Crea tu mapa" at bounding box center [1403, 595] width 303 height 32
click at [1342, 250] on font "Patas" at bounding box center [1331, 261] width 65 height 35
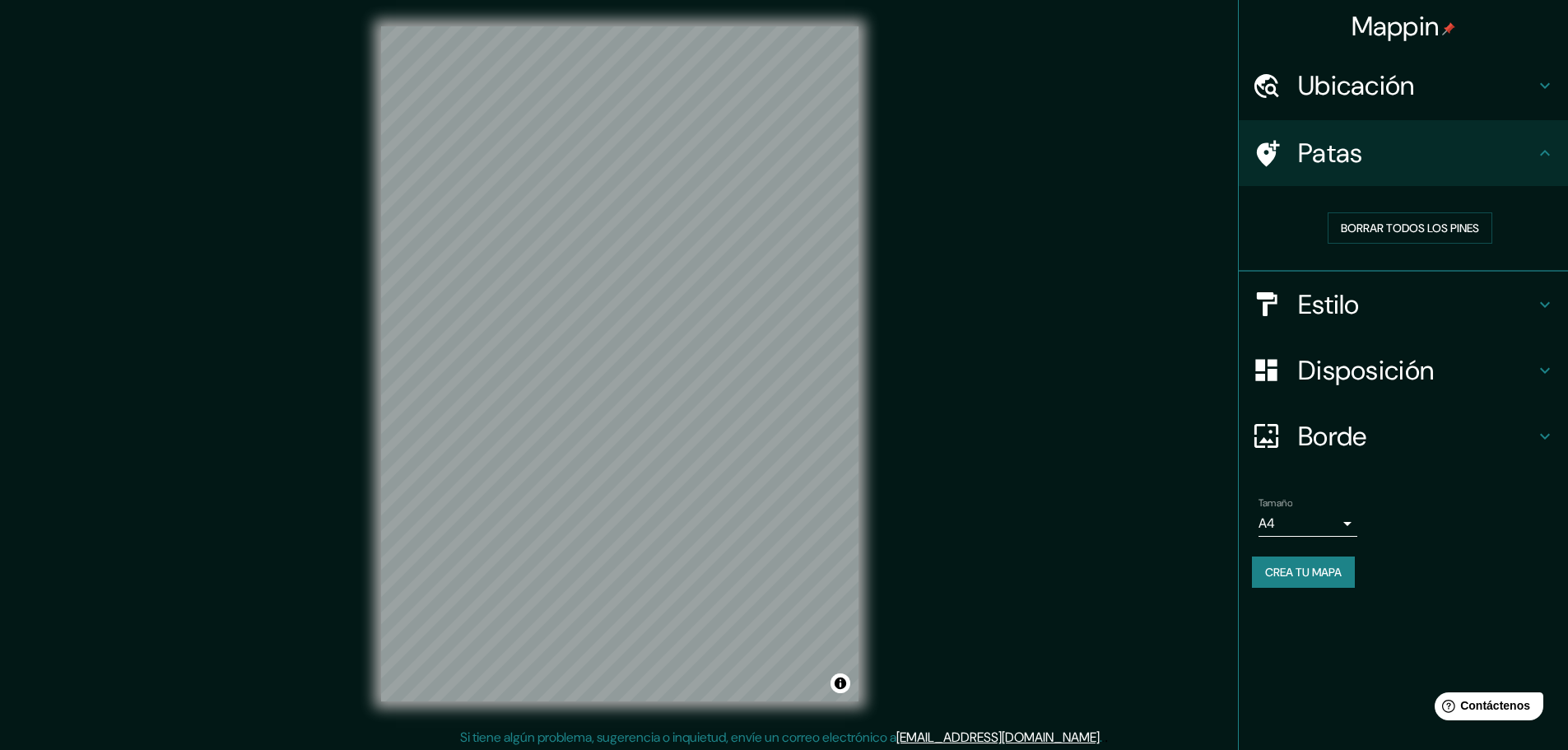
click at [1367, 96] on font "Ubicación" at bounding box center [1356, 85] width 117 height 35
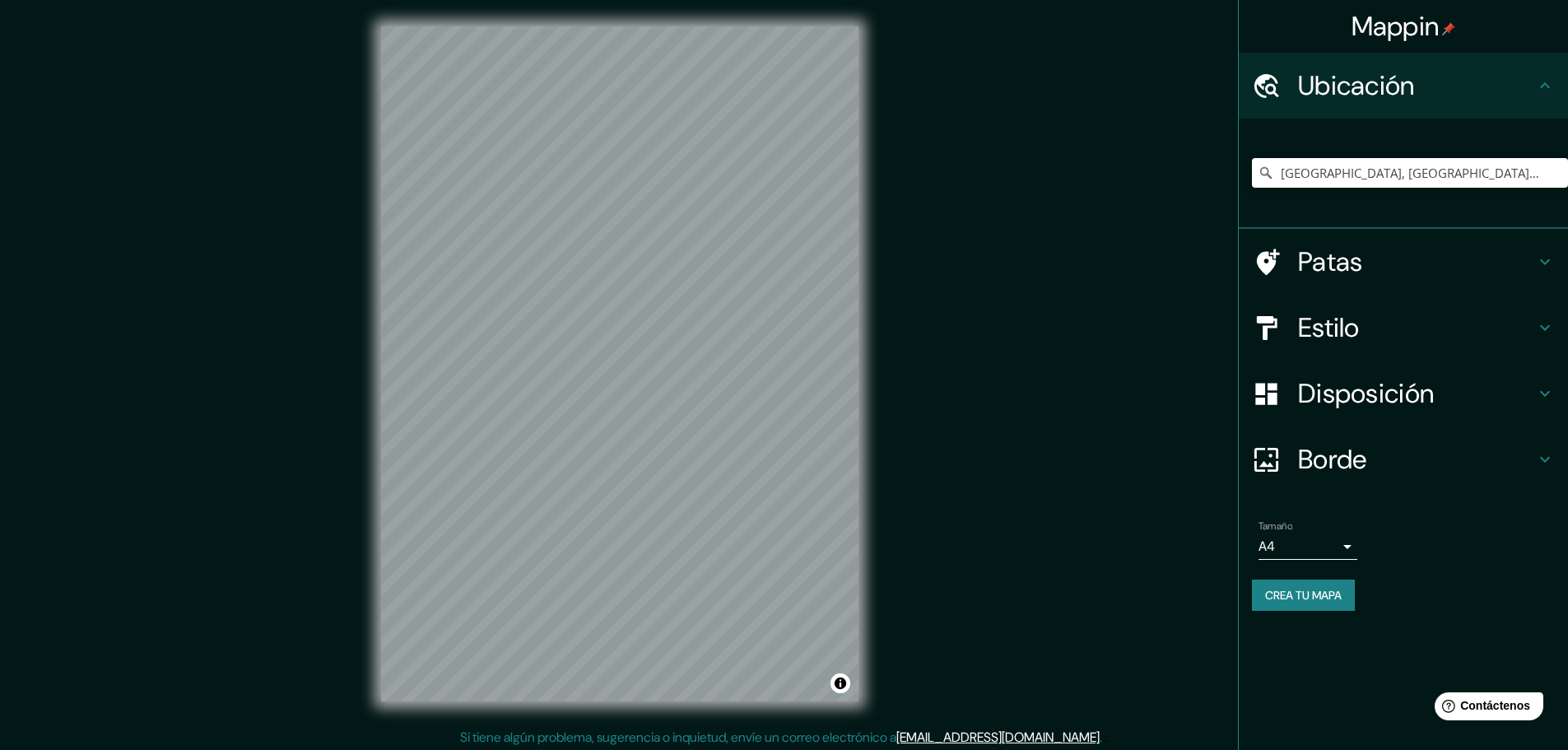
click at [1376, 321] on h4 "Estilo" at bounding box center [1417, 327] width 237 height 33
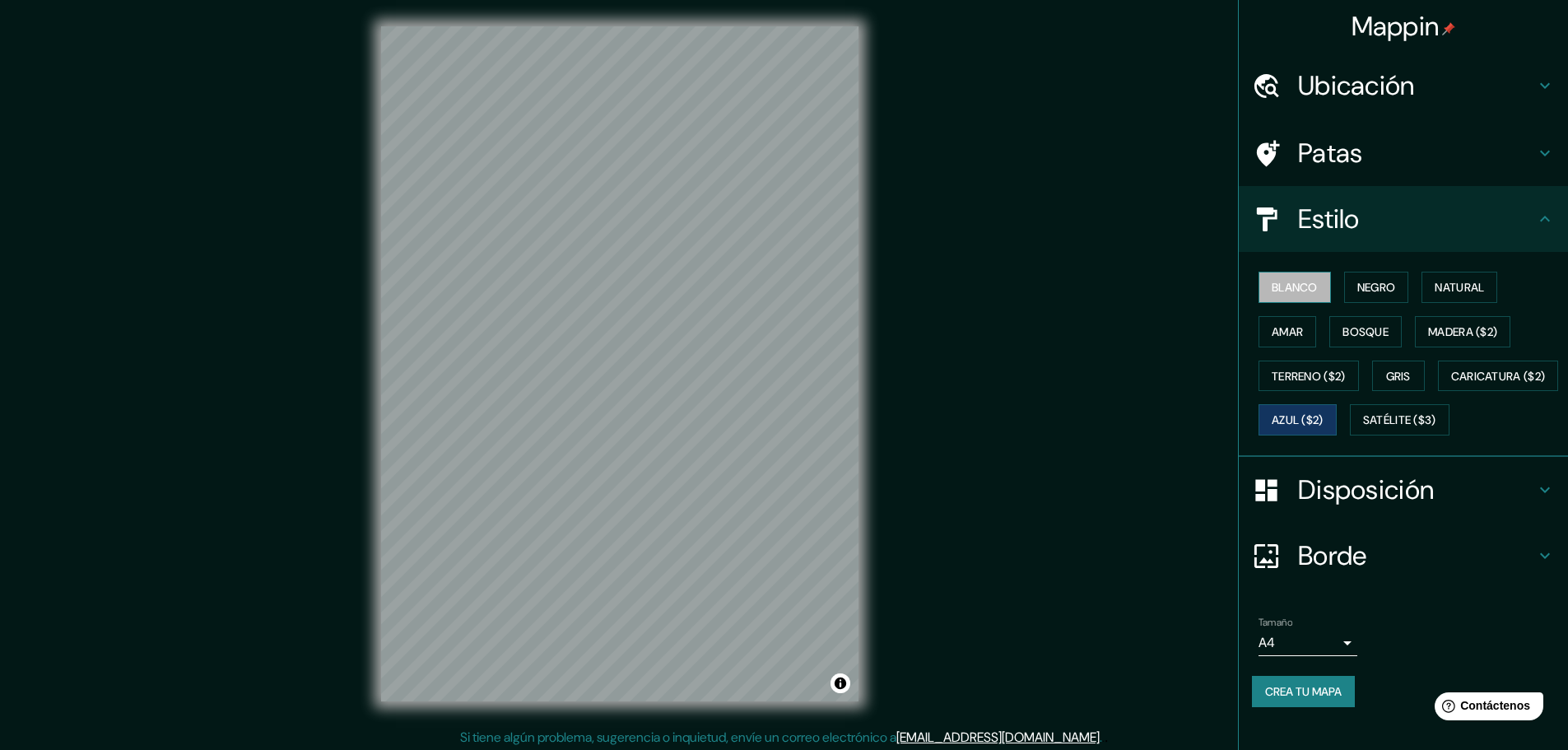
click at [1292, 279] on font "Blanco" at bounding box center [1295, 287] width 46 height 21
click at [1363, 428] on font "Satélite ($3)" at bounding box center [1399, 421] width 74 height 15
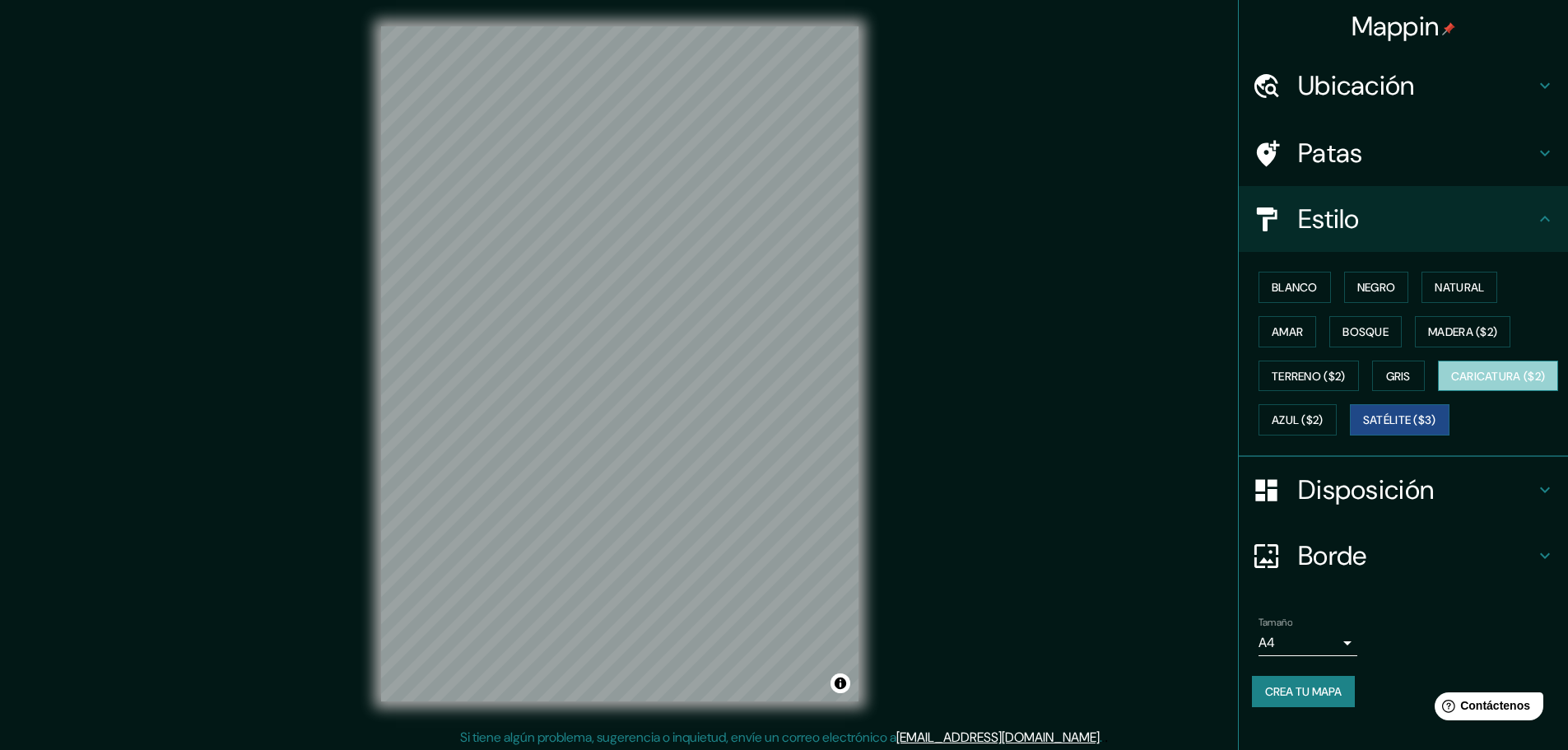
click at [1451, 383] on font "Caricatura ($2)" at bounding box center [1498, 376] width 94 height 15
click at [1337, 409] on button "Azul ($2)" at bounding box center [1297, 420] width 78 height 32
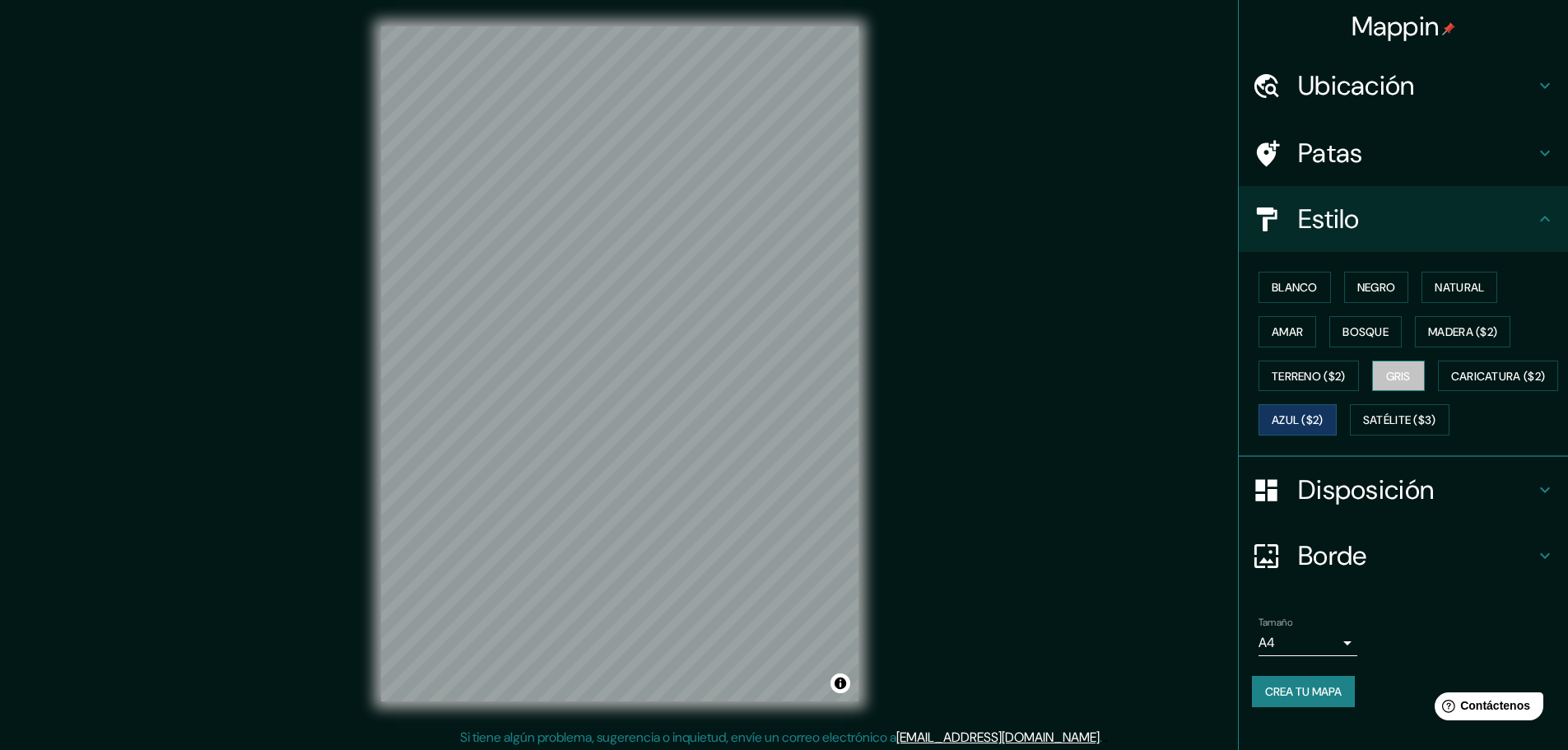
click at [1401, 377] on font "Gris" at bounding box center [1398, 376] width 24 height 15
click at [1363, 428] on font "Satélite ($3)" at bounding box center [1399, 421] width 74 height 15
click at [1284, 340] on font "Amar" at bounding box center [1288, 331] width 32 height 21
click at [1370, 340] on font "Bosque" at bounding box center [1365, 331] width 46 height 21
click at [1135, 352] on div "Mappin Ubicación Barranquilla, [GEOGRAPHIC_DATA], [GEOGRAPHIC_DATA] [GEOGRAPHIC…" at bounding box center [784, 377] width 1568 height 754
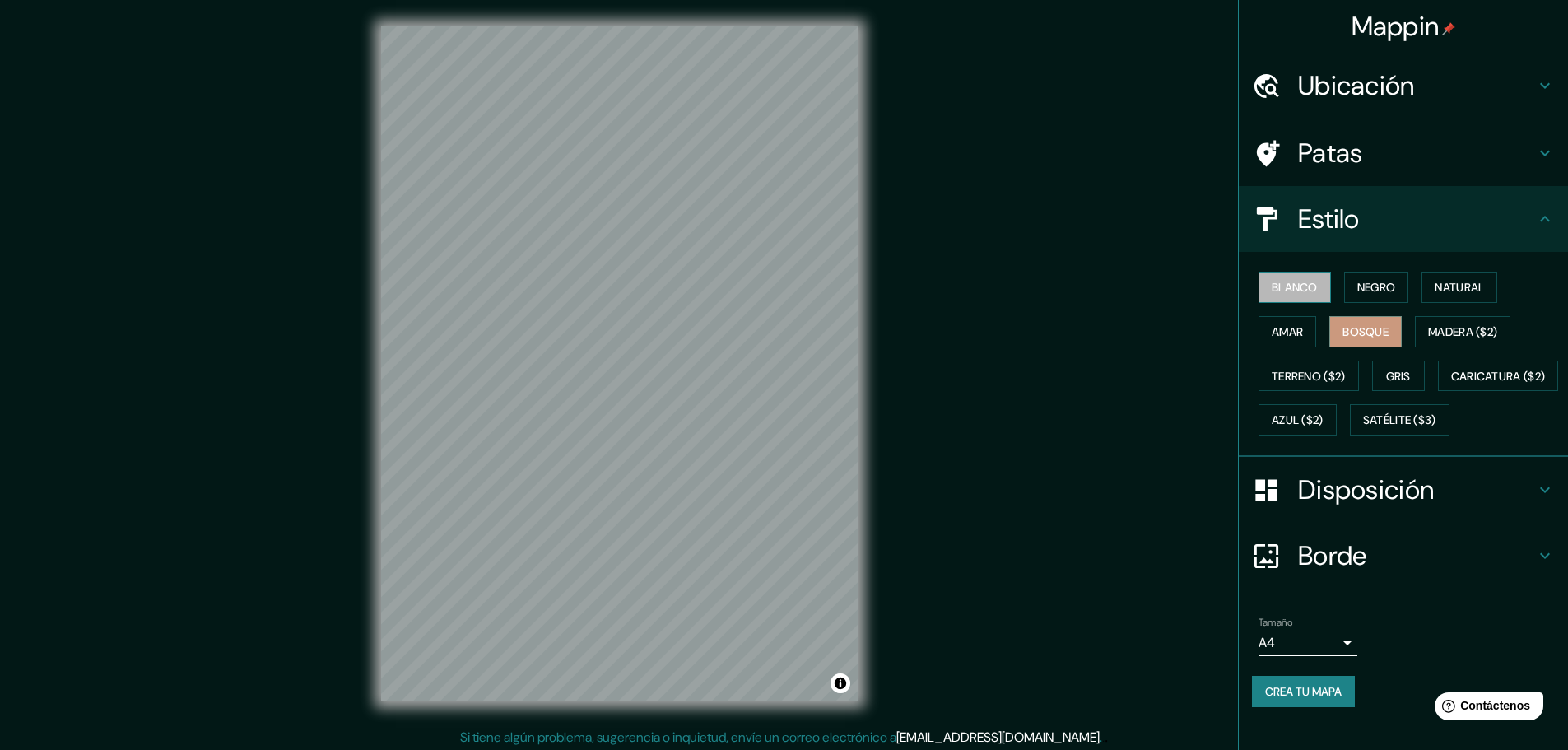
click at [1301, 295] on font "Blanco" at bounding box center [1295, 287] width 46 height 15
drag, startPoint x: 868, startPoint y: 396, endPoint x: 1078, endPoint y: 610, distance: 299.8
click at [989, 607] on div "Mappin Ubicación Barranquilla, [GEOGRAPHIC_DATA], [GEOGRAPHIC_DATA] [GEOGRAPHIC…" at bounding box center [784, 377] width 1568 height 754
click at [1271, 699] on font "Crea tu mapa" at bounding box center [1303, 691] width 76 height 15
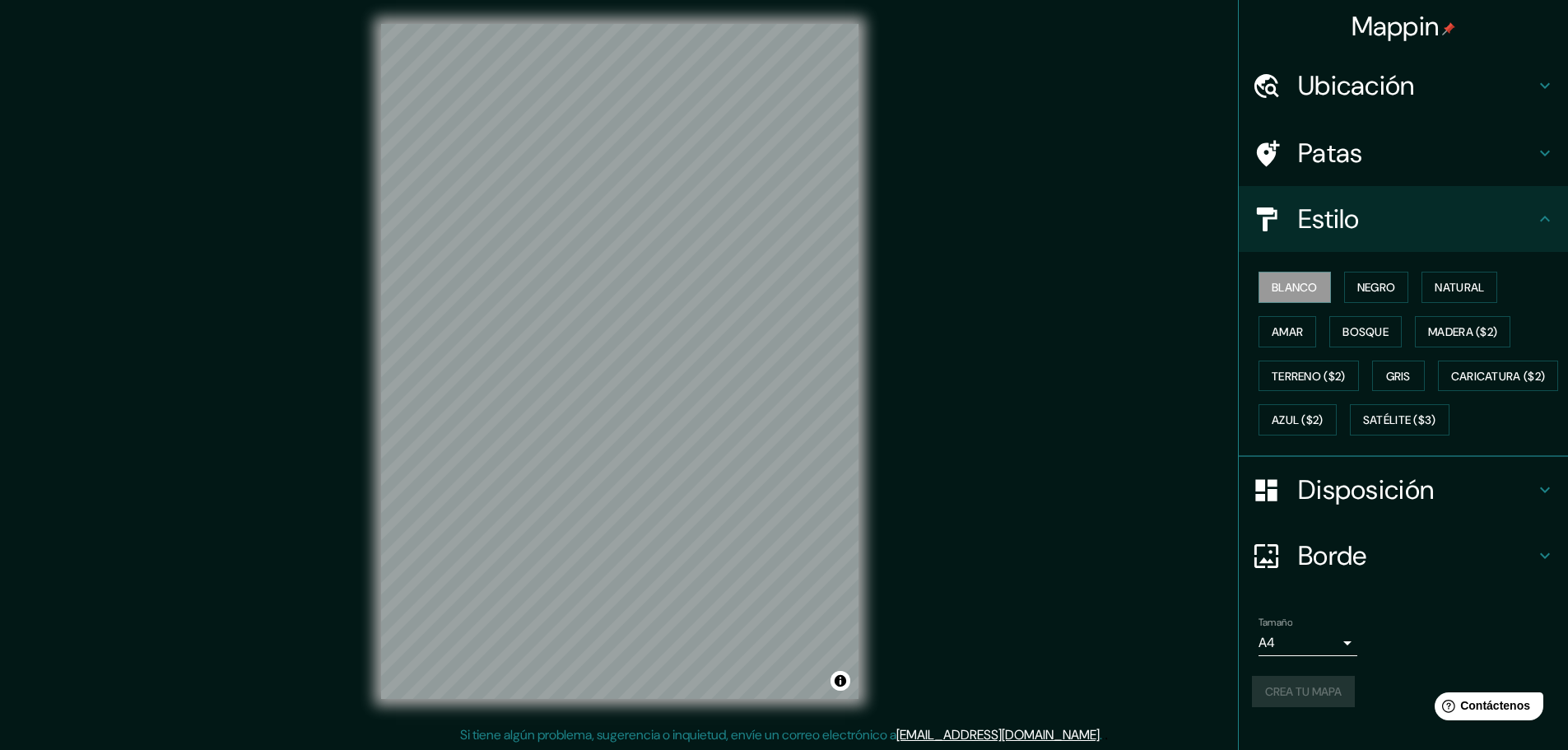
scroll to position [4, 0]
click at [841, 680] on button "Activar o desactivar atribución" at bounding box center [840, 679] width 20 height 20
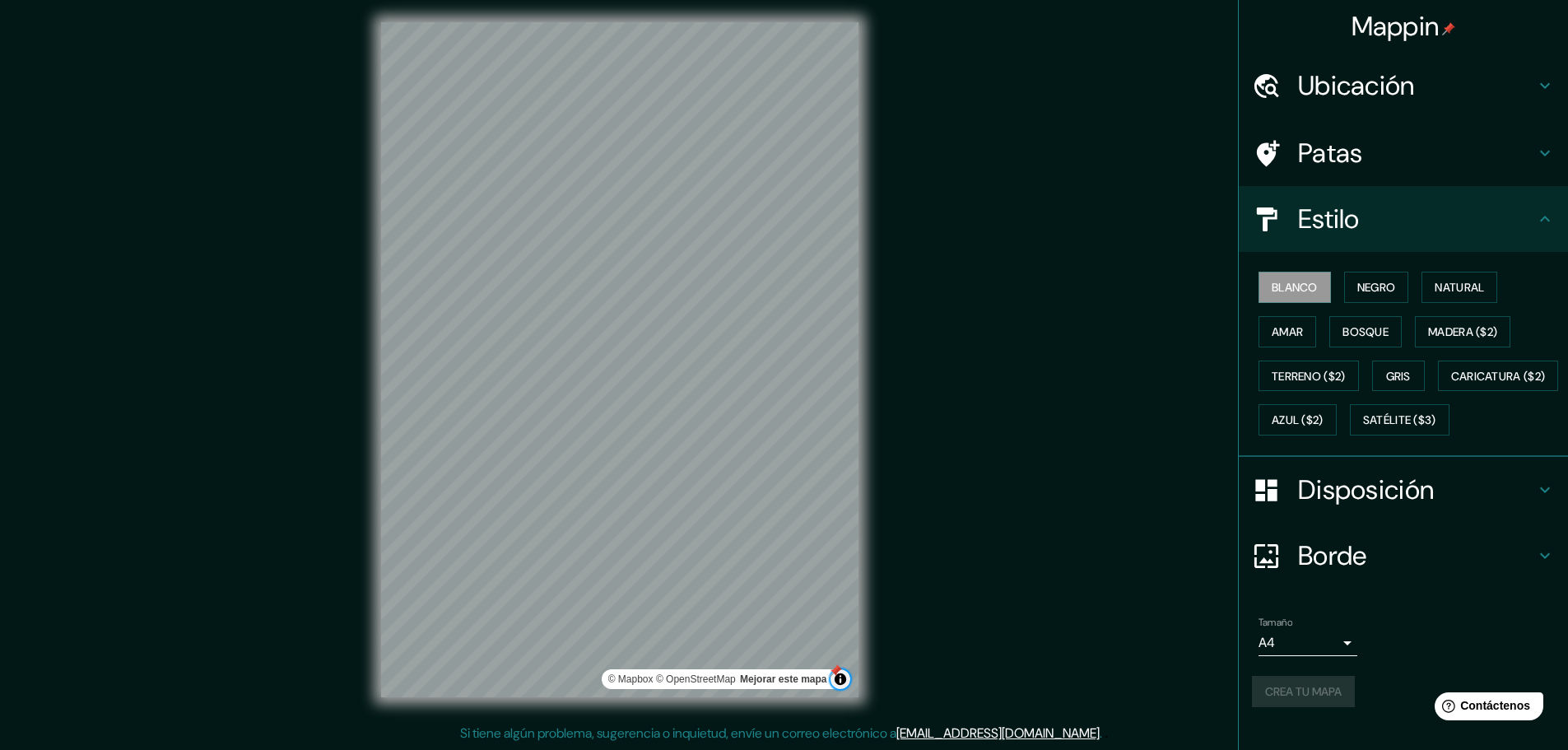
click at [838, 668] on div at bounding box center [836, 671] width 13 height 13
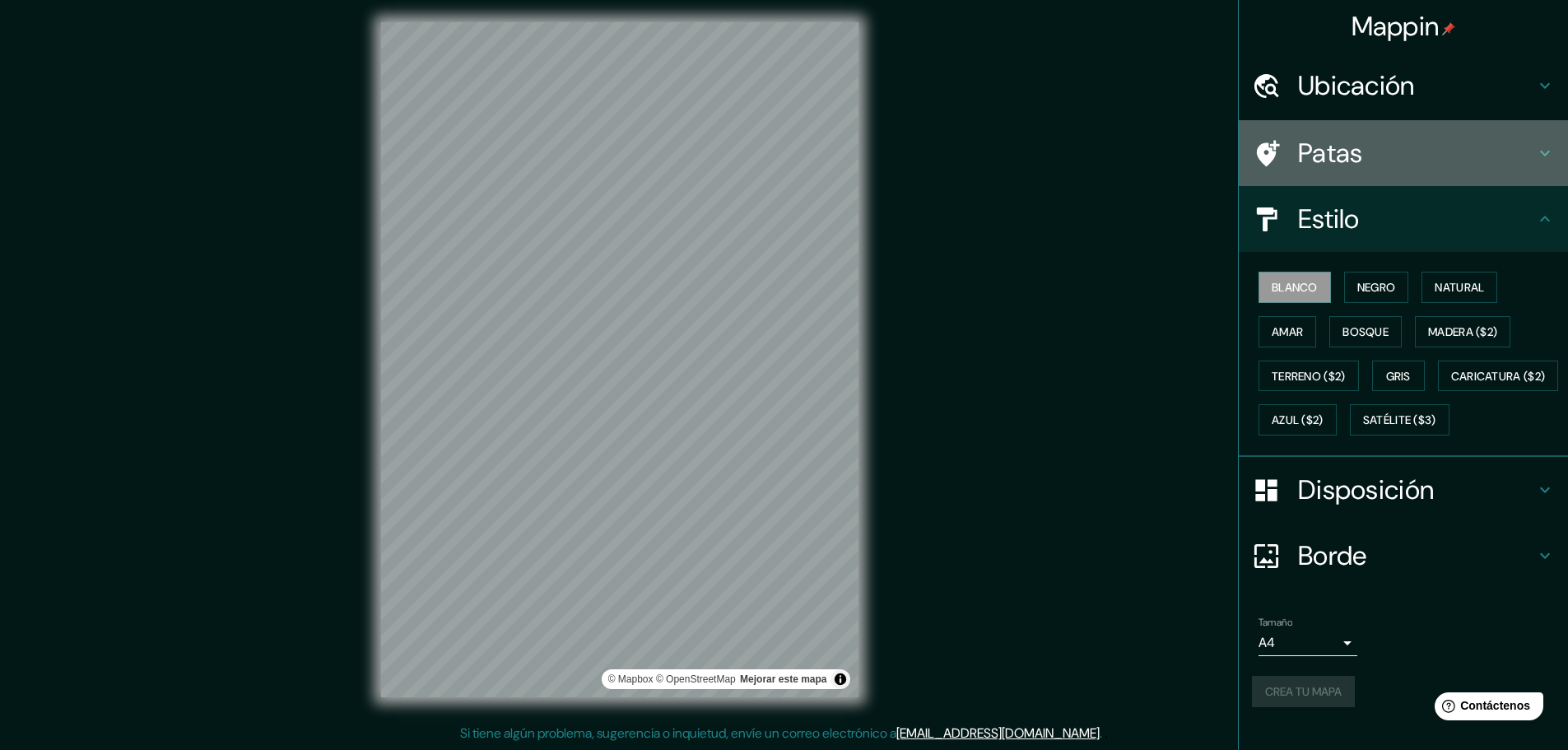
click at [1375, 161] on h4 "Patas" at bounding box center [1417, 153] width 237 height 33
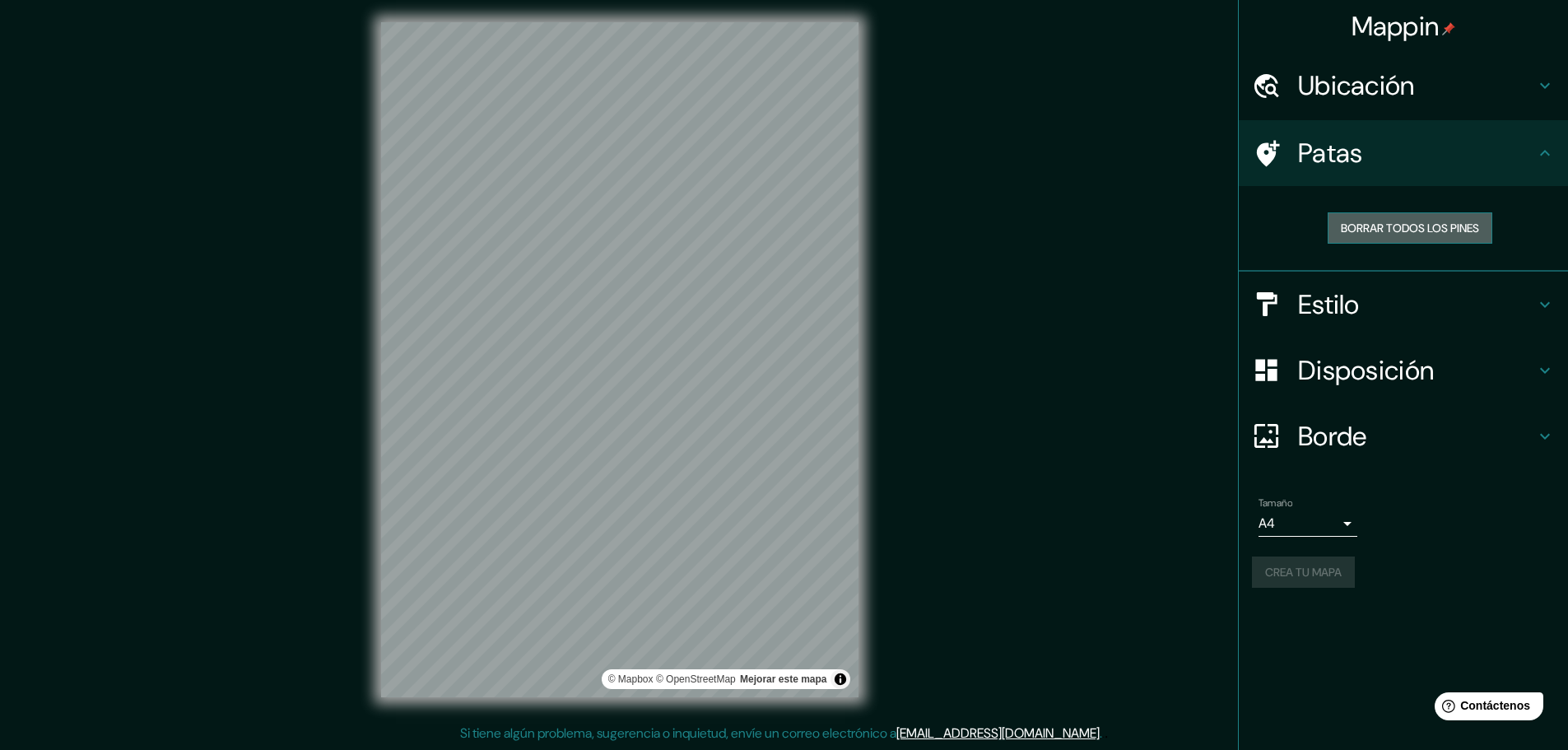
click at [1383, 222] on font "Borrar todos los pines" at bounding box center [1410, 229] width 138 height 15
click at [1131, 313] on div "Mappin Ubicación [GEOGRAPHIC_DATA], [GEOGRAPHIC_DATA], [GEOGRAPHIC_DATA] [GEOGR…" at bounding box center [784, 373] width 1568 height 754
drag, startPoint x: 862, startPoint y: 323, endPoint x: 1027, endPoint y: 366, distance: 170.5
click at [1027, 366] on div "Mappin Ubicación [GEOGRAPHIC_DATA], [GEOGRAPHIC_DATA], [GEOGRAPHIC_DATA] [GEOGR…" at bounding box center [784, 373] width 1568 height 754
click at [1122, 386] on div "Mappin Ubicación [GEOGRAPHIC_DATA], [GEOGRAPHIC_DATA], [GEOGRAPHIC_DATA] [GEOGR…" at bounding box center [784, 373] width 1568 height 754
